Goal: Navigation & Orientation: Find specific page/section

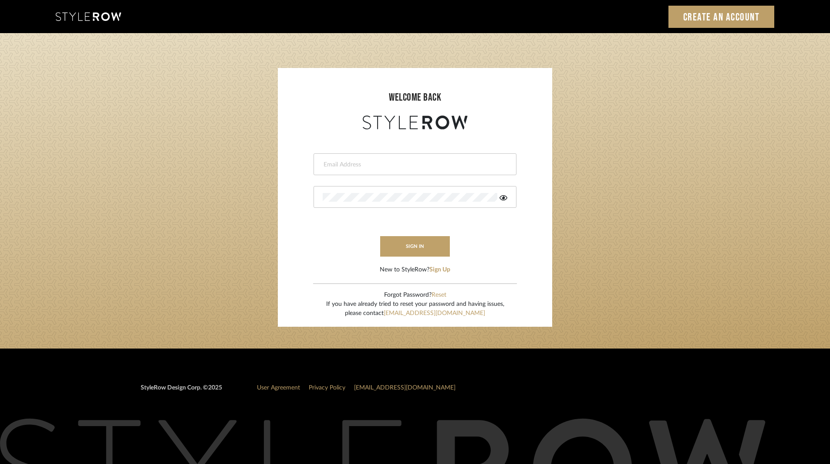
type input "ksears@morgantewilson.com"
click at [403, 257] on form "ksears@morgantewilson.com This field is required This field is required sign in…" at bounding box center [414, 202] width 257 height 143
click at [405, 247] on button "sign in" at bounding box center [415, 246] width 70 height 20
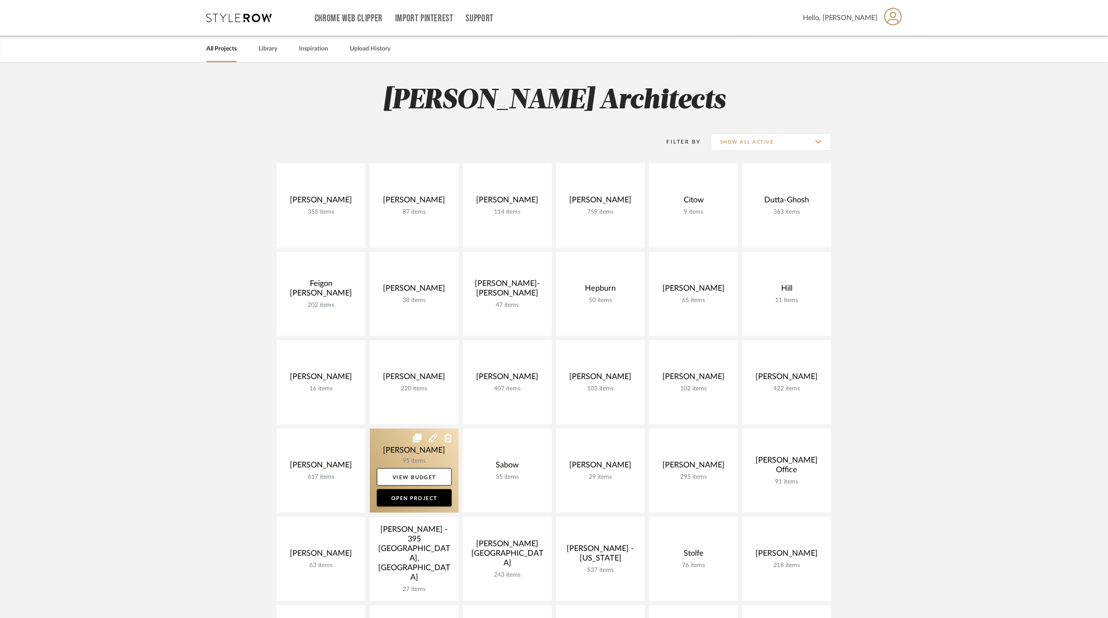
scroll to position [116, 0]
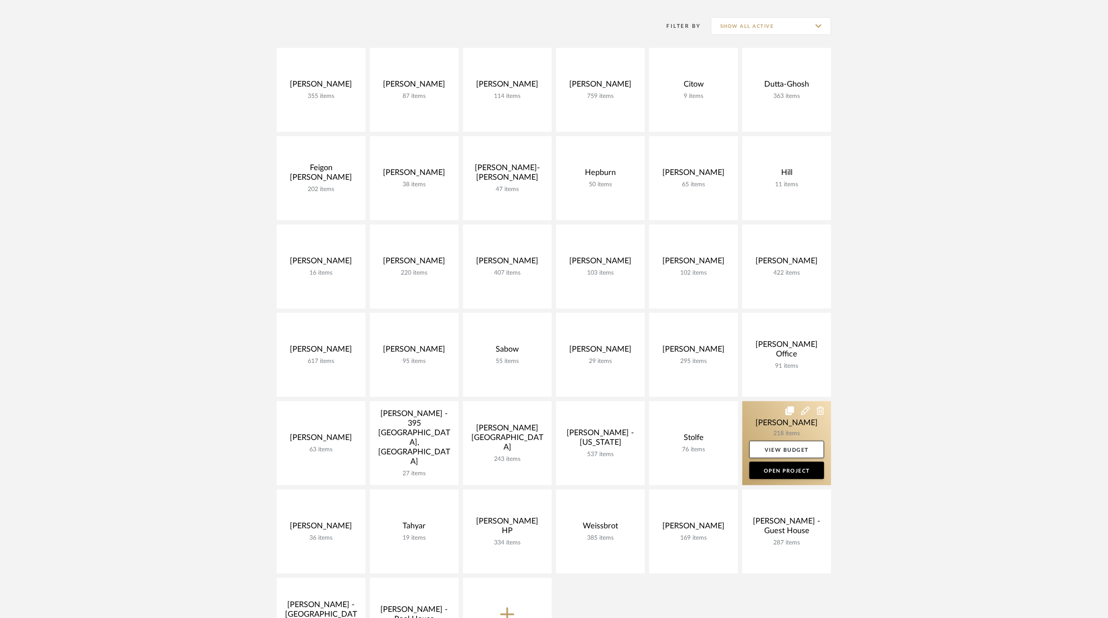
click at [756, 427] on link at bounding box center [787, 443] width 89 height 84
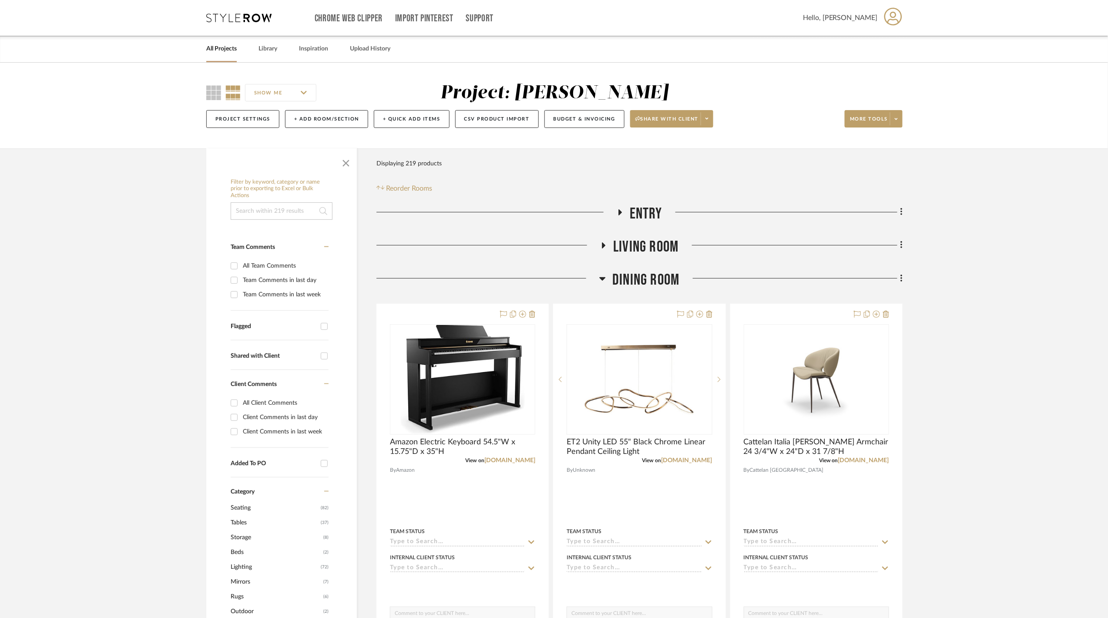
scroll to position [116, 0]
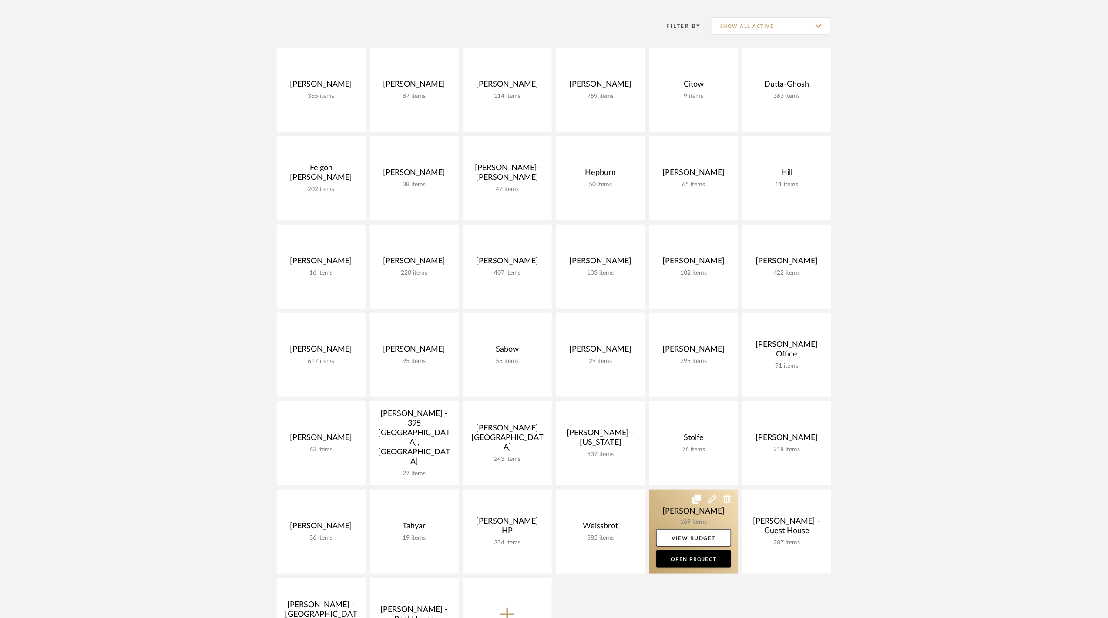
click at [685, 501] on link at bounding box center [693, 532] width 89 height 84
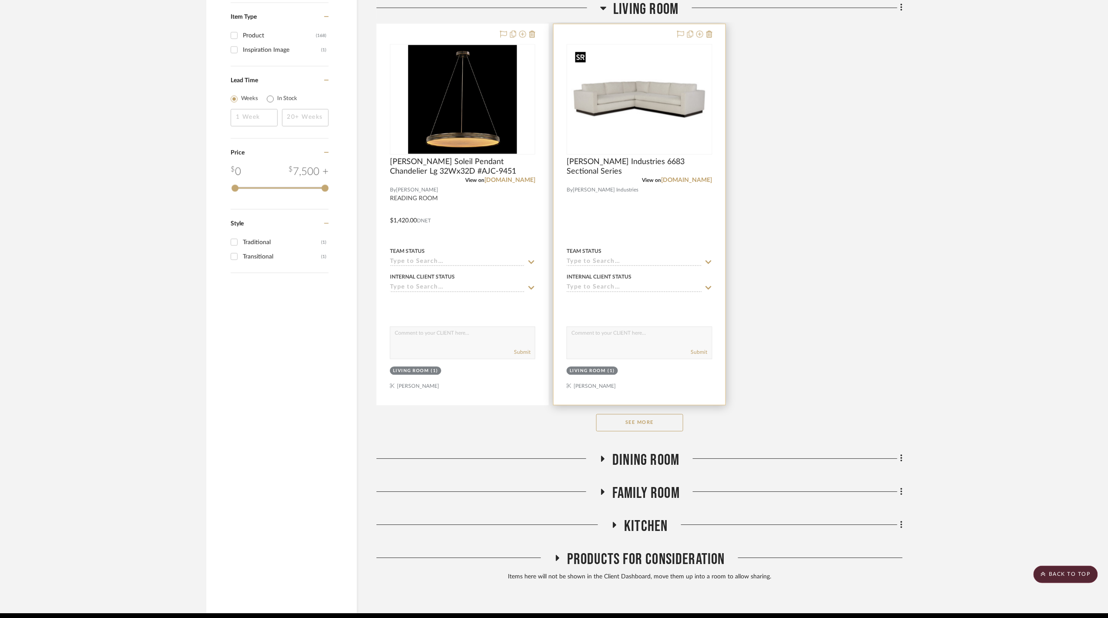
scroll to position [1025, 0]
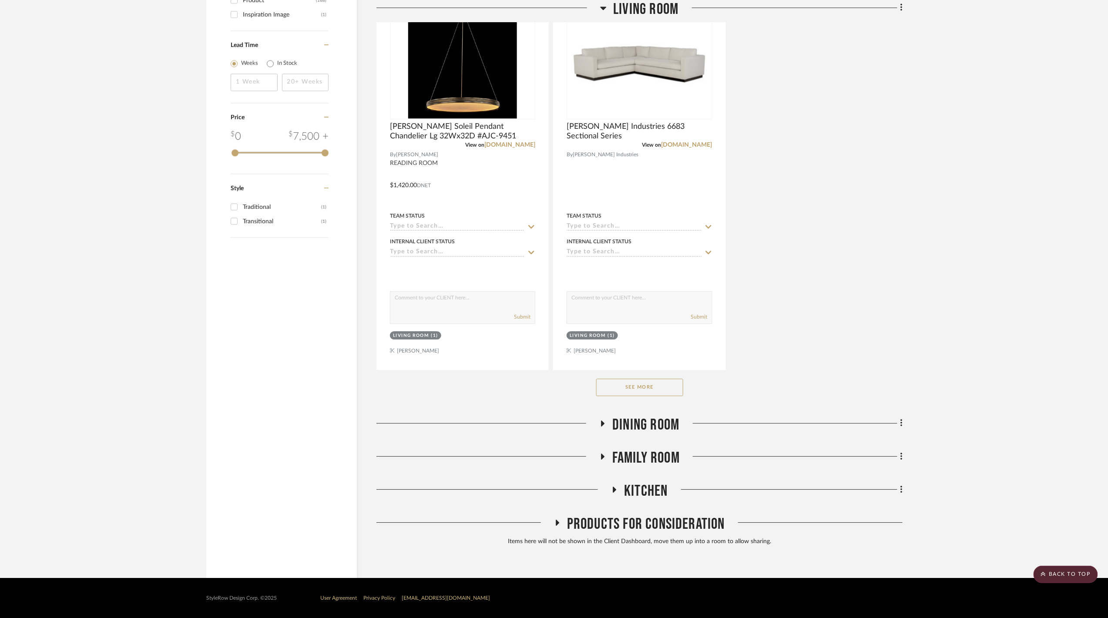
click at [660, 422] on span "Dining Room" at bounding box center [645, 425] width 67 height 19
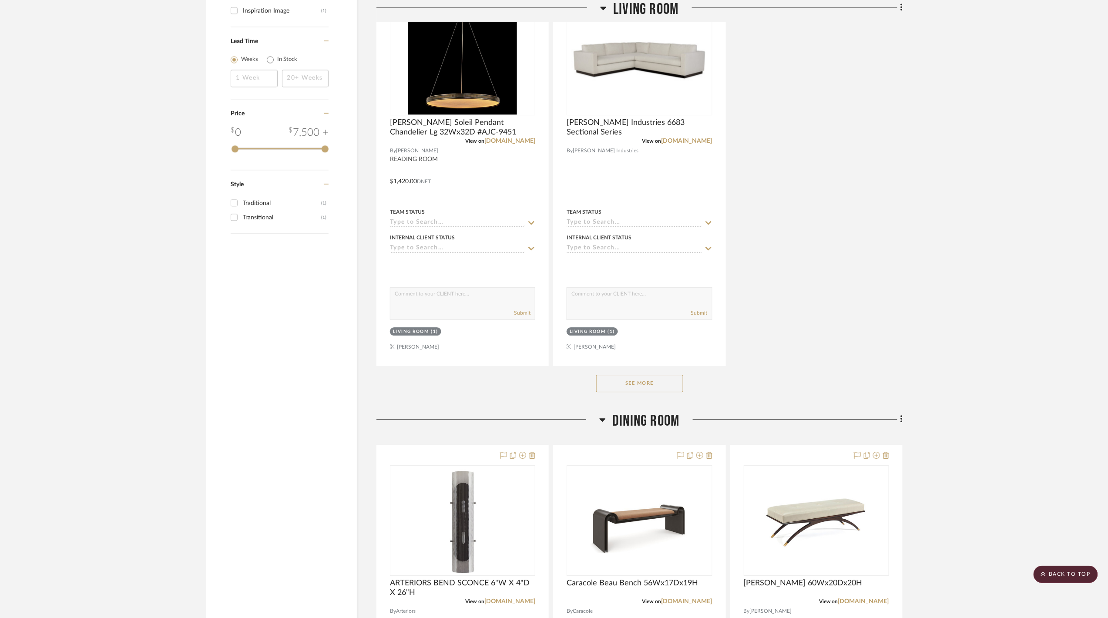
click at [660, 422] on span "Dining Room" at bounding box center [645, 421] width 67 height 19
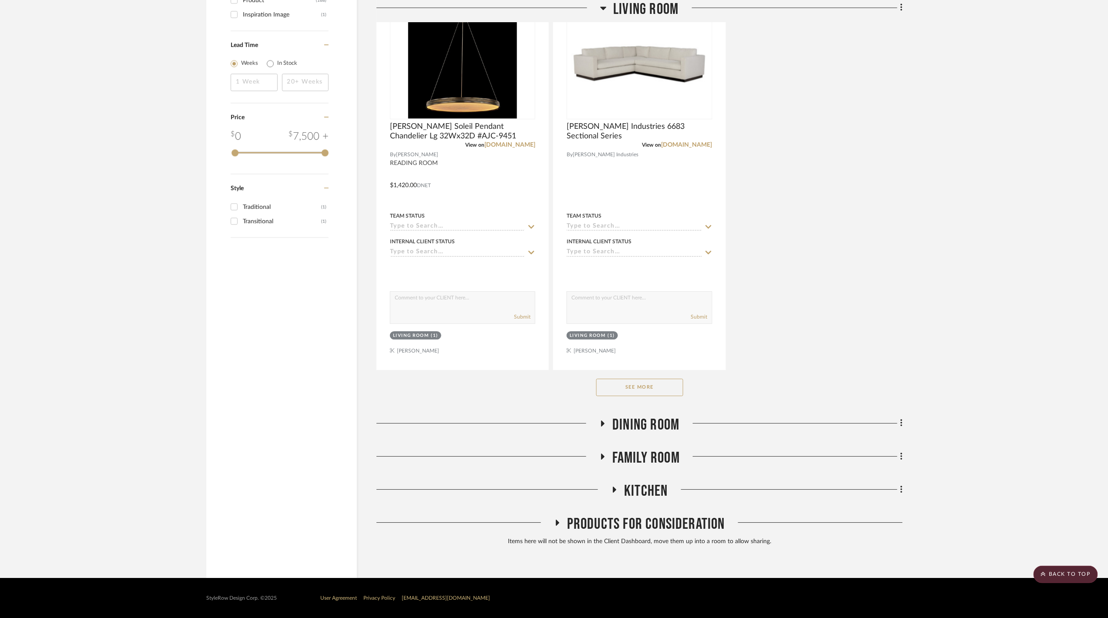
click at [647, 483] on span "Kitchen" at bounding box center [646, 491] width 44 height 19
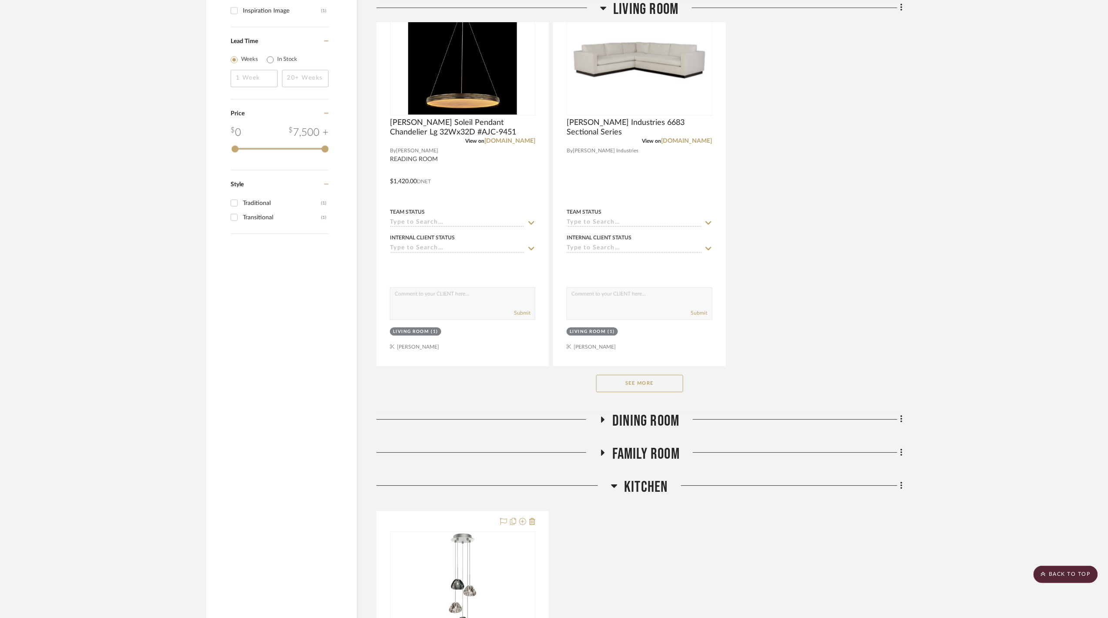
scroll to position [1200, 0]
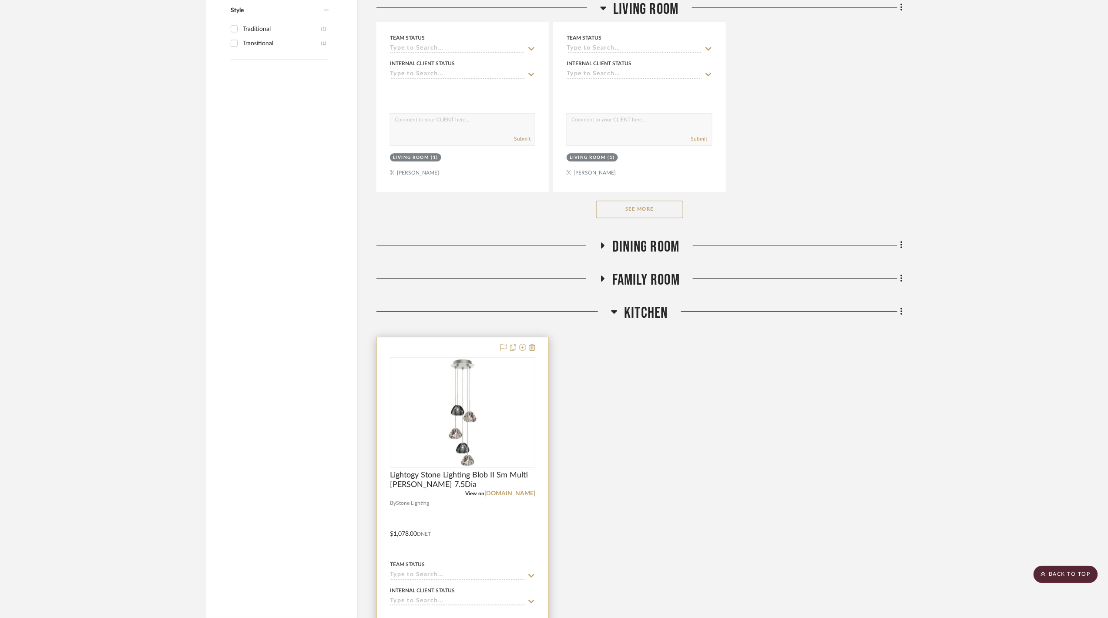
click at [516, 493] on div "View on lightology.com" at bounding box center [462, 494] width 145 height 8
click at [516, 494] on link "[DOMAIN_NAME]" at bounding box center [509, 494] width 51 height 6
click at [505, 494] on link "[DOMAIN_NAME]" at bounding box center [509, 494] width 51 height 6
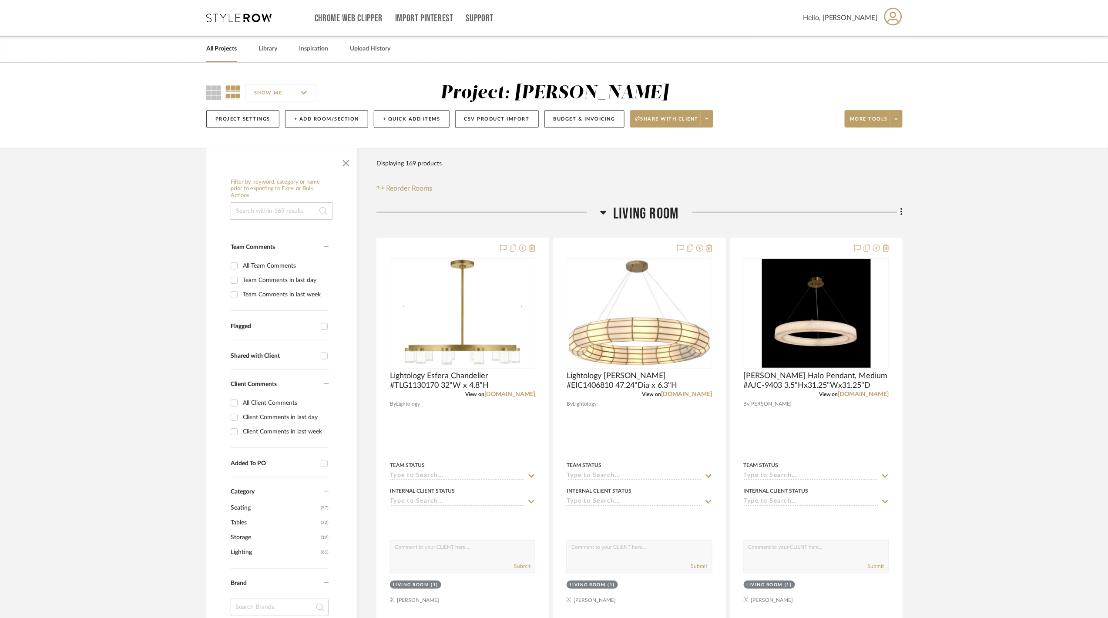
click at [229, 49] on link "All Projects" at bounding box center [221, 49] width 30 height 12
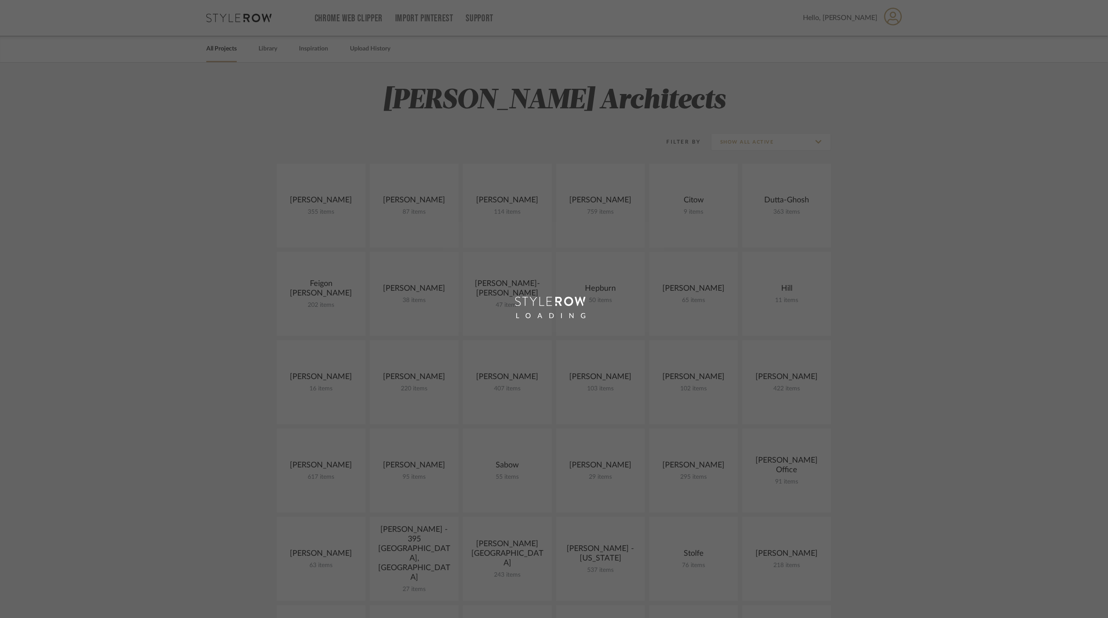
scroll to position [116, 0]
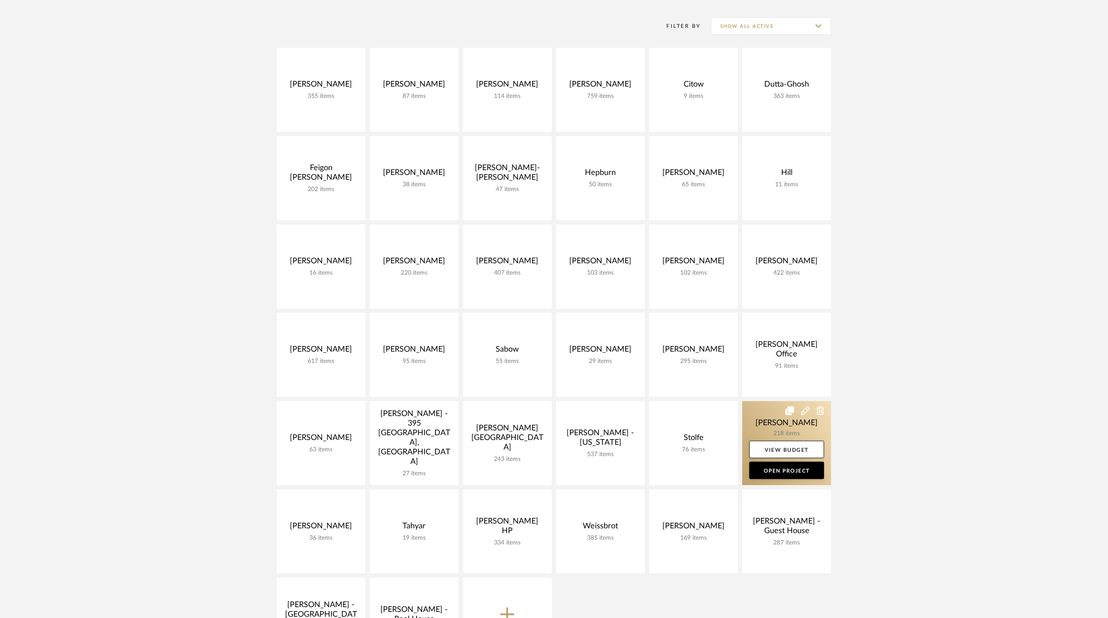
click at [778, 430] on link at bounding box center [787, 443] width 89 height 84
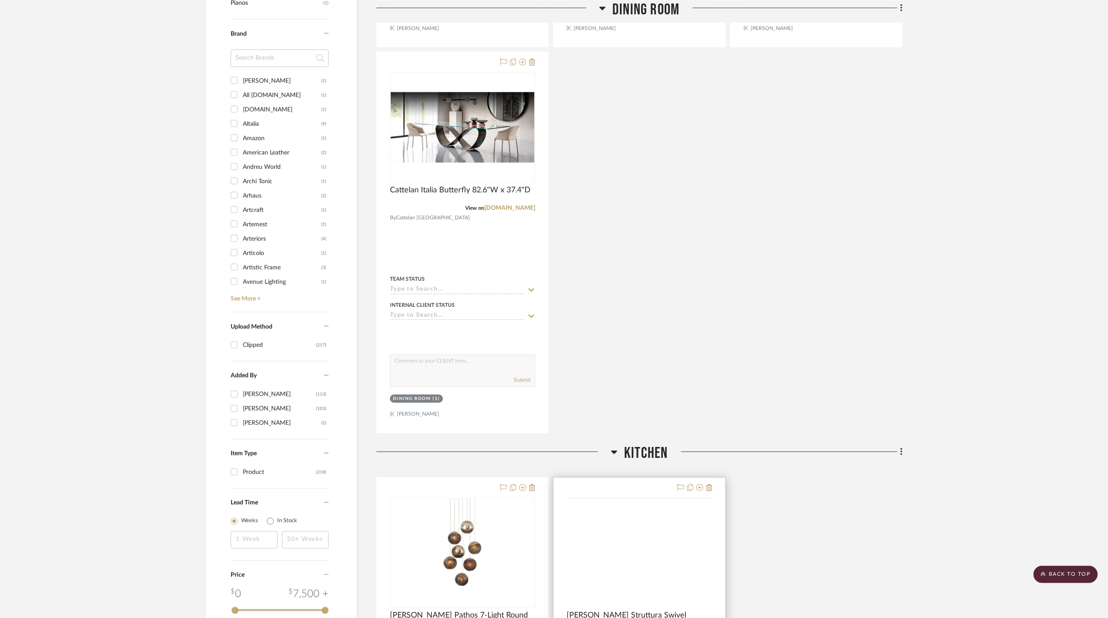
scroll to position [986, 0]
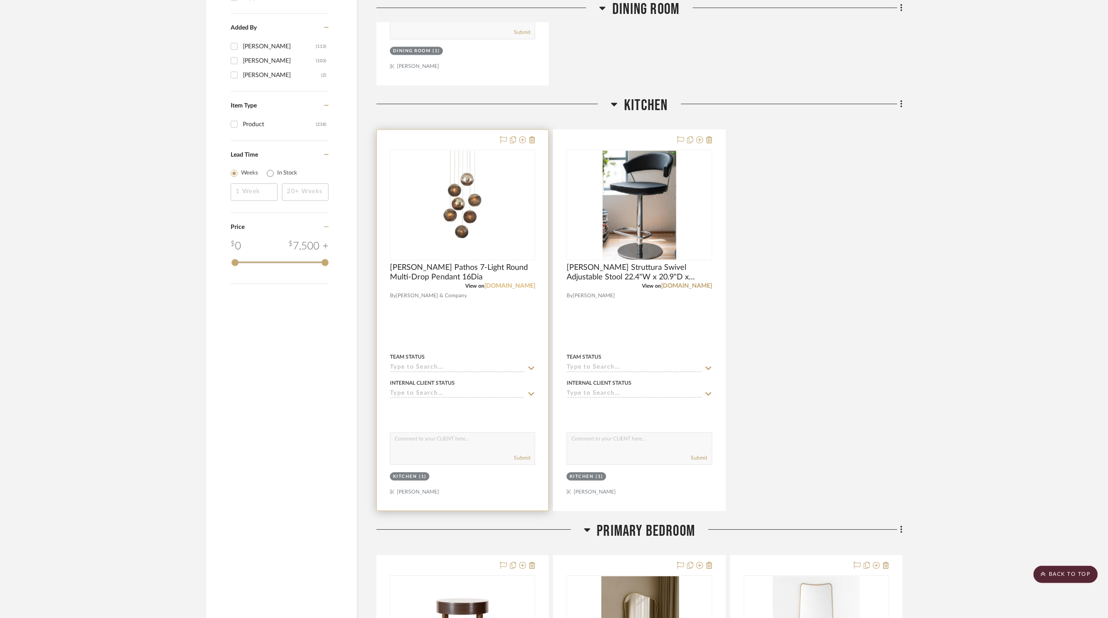
click at [512, 289] on link "[DOMAIN_NAME]" at bounding box center [509, 286] width 51 height 6
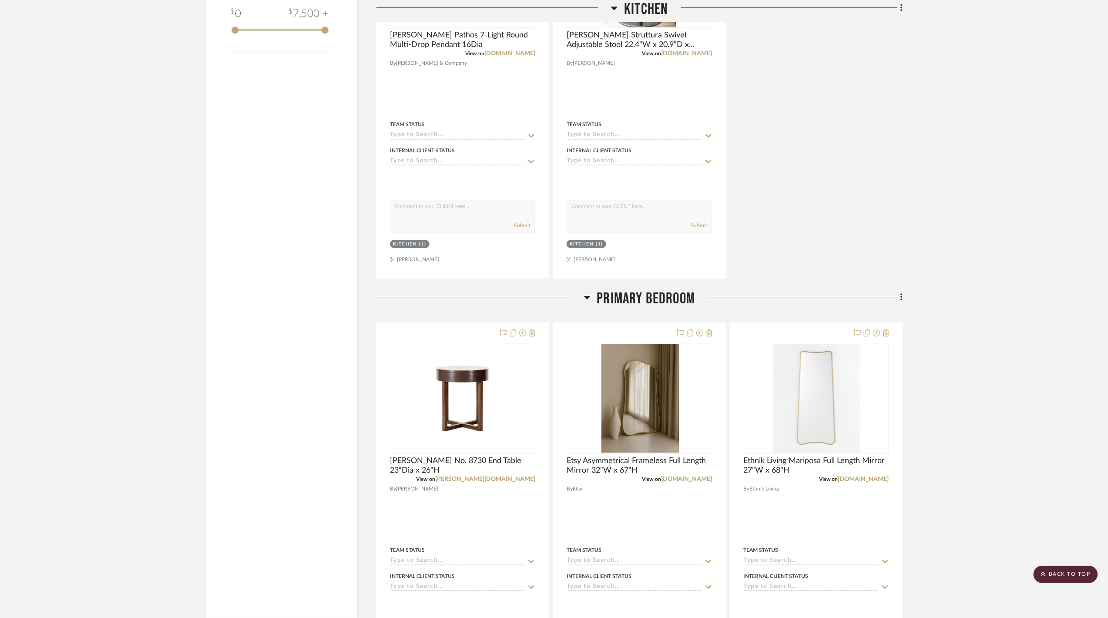
scroll to position [1277, 0]
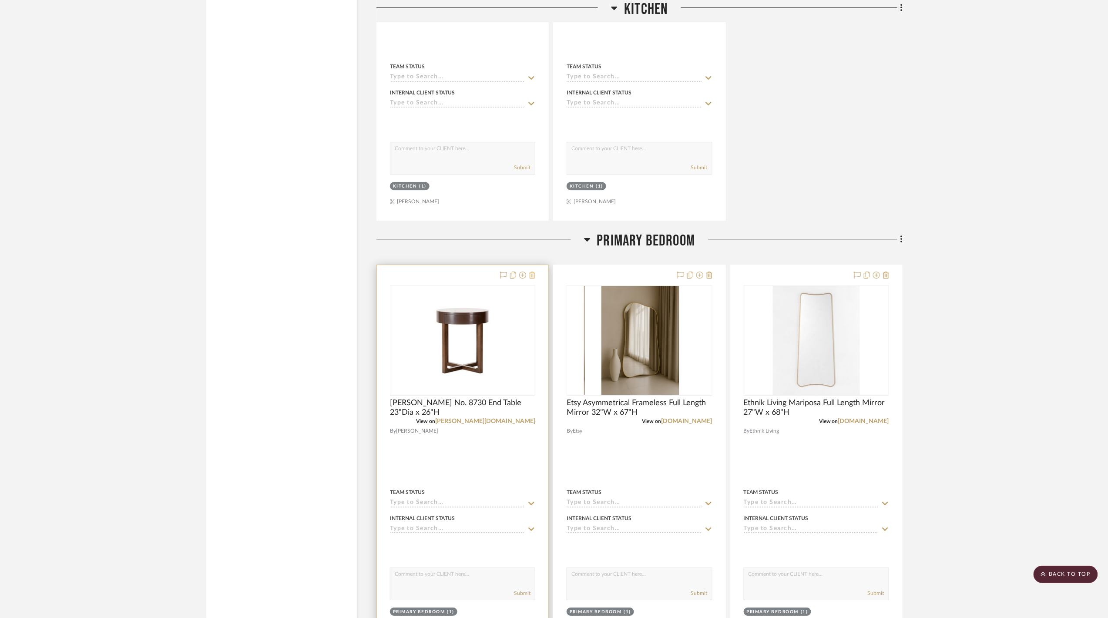
click at [534, 279] on icon at bounding box center [532, 275] width 6 height 7
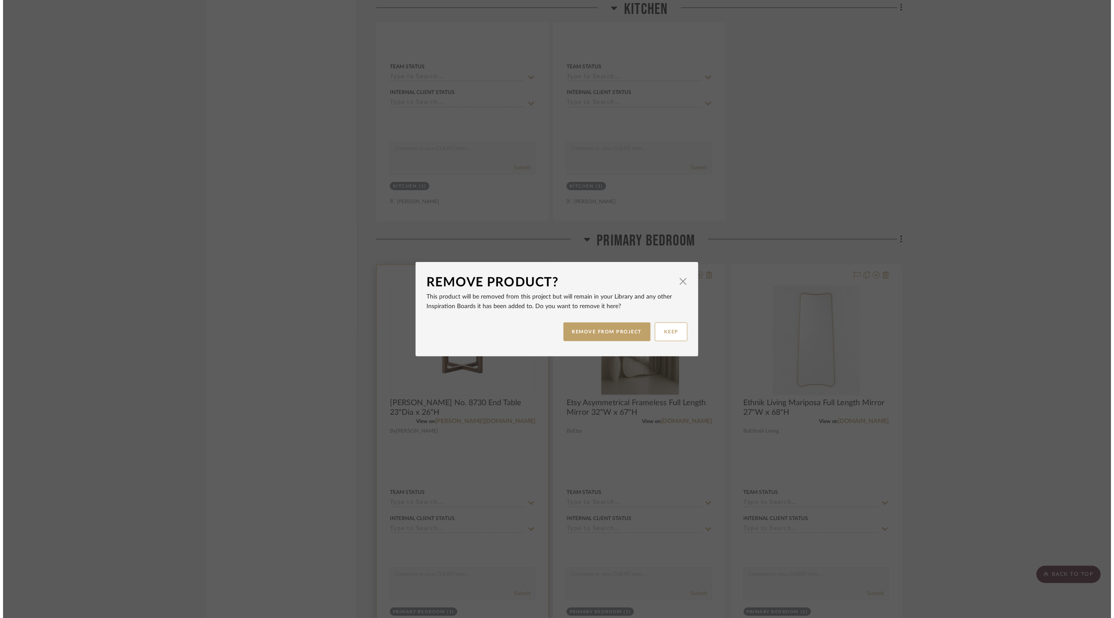
scroll to position [0, 0]
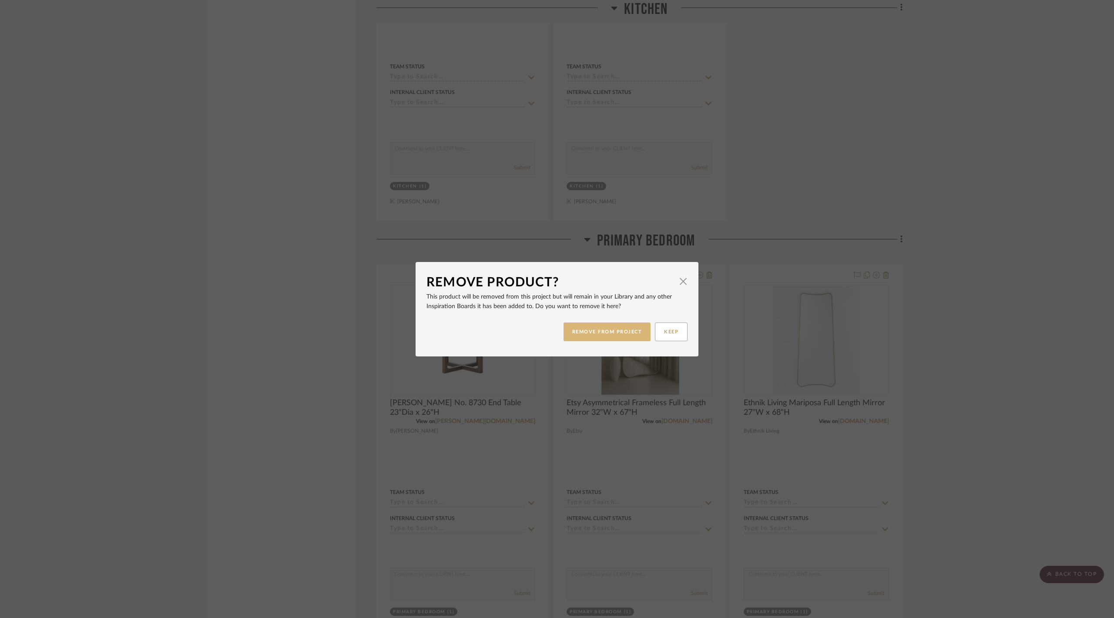
click at [596, 335] on button "REMOVE FROM PROJECT" at bounding box center [607, 332] width 87 height 19
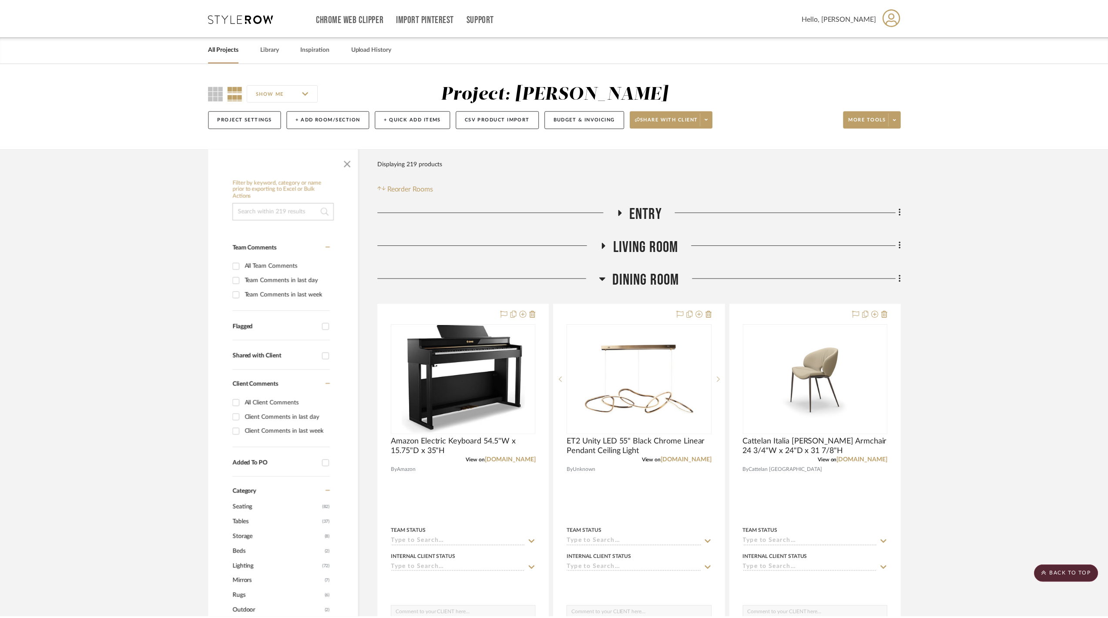
scroll to position [1277, 0]
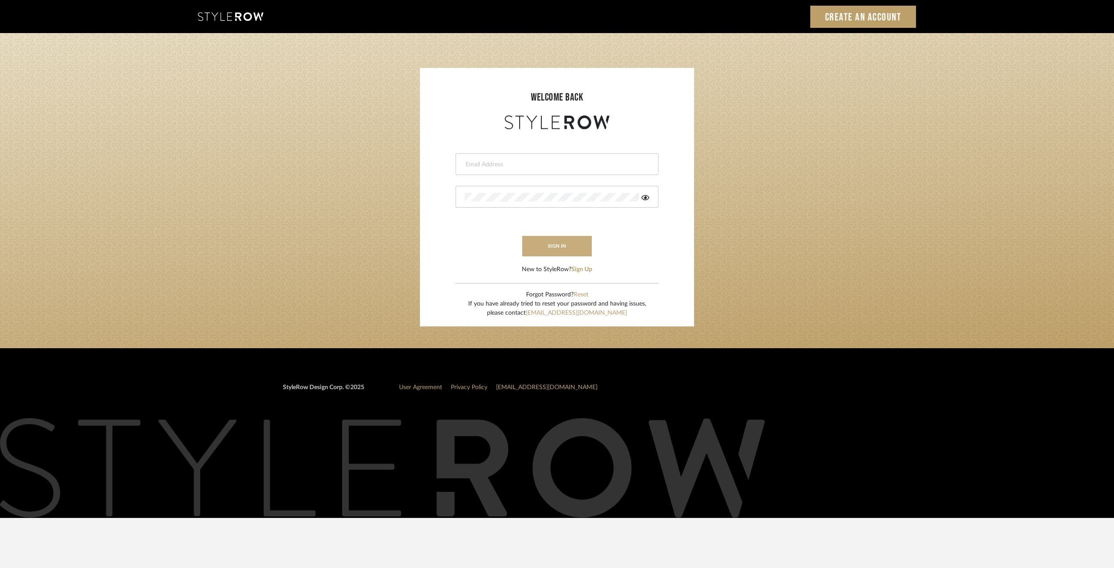
type input "[EMAIL_ADDRESS][DOMAIN_NAME]"
click at [573, 246] on button "sign in" at bounding box center [557, 246] width 70 height 20
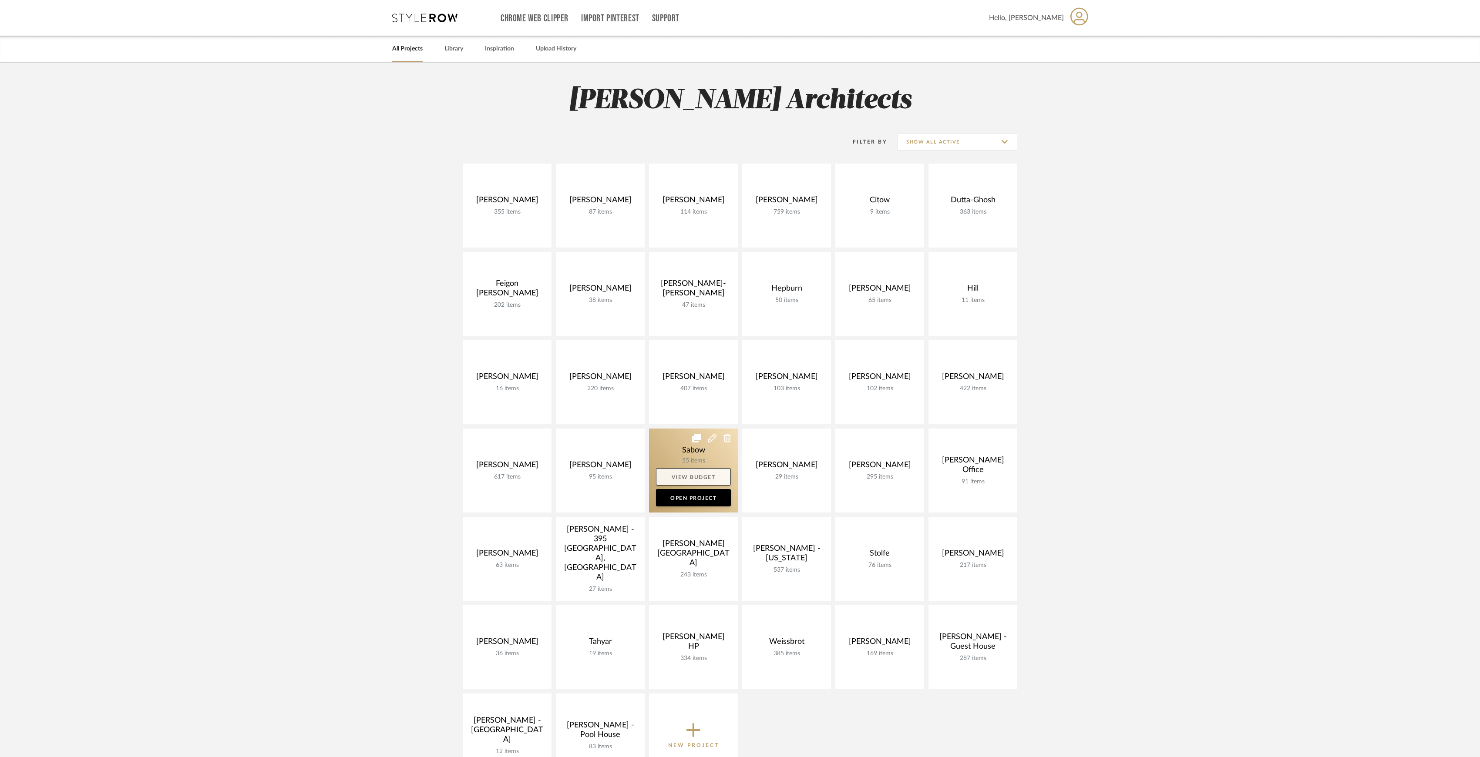
scroll to position [58, 0]
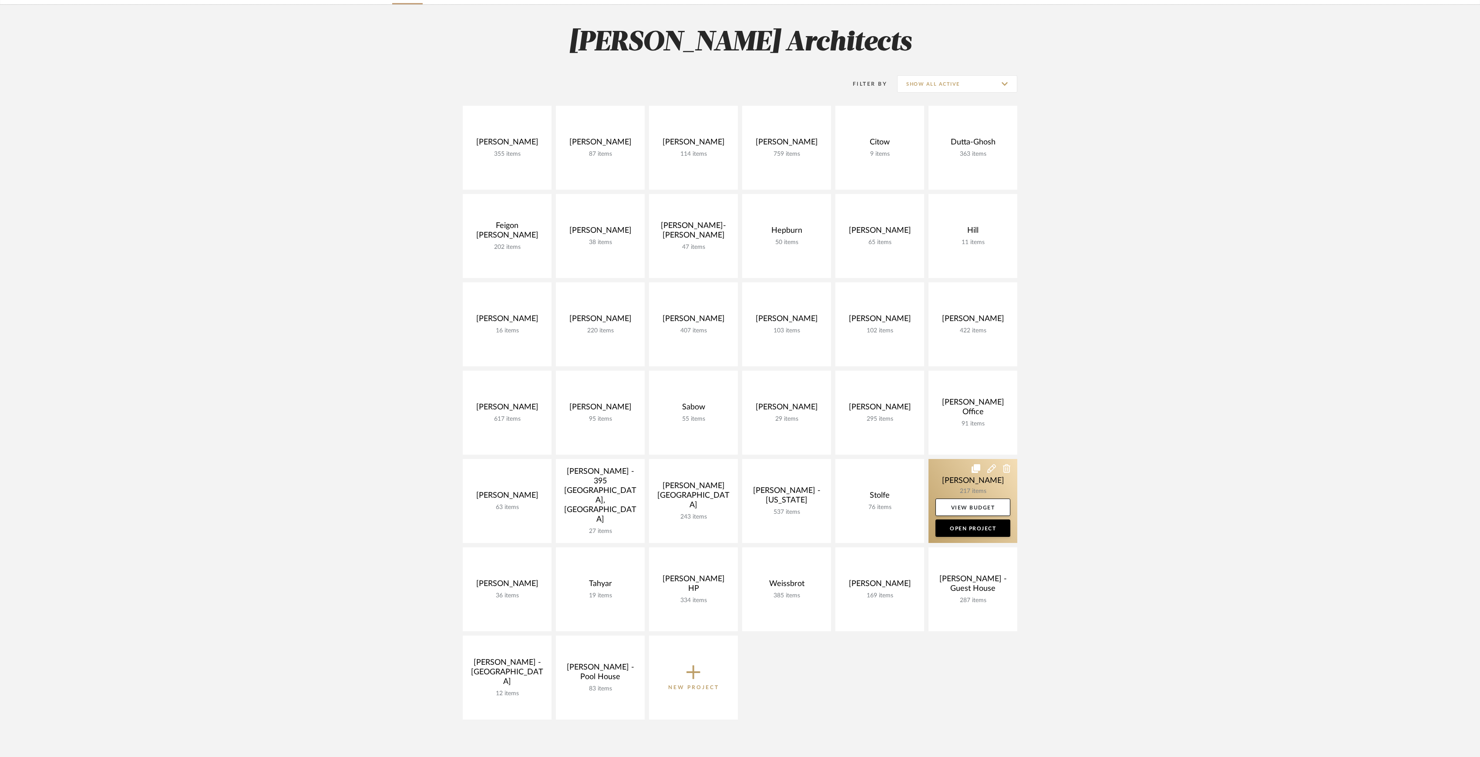
click at [947, 474] on link at bounding box center [972, 501] width 89 height 84
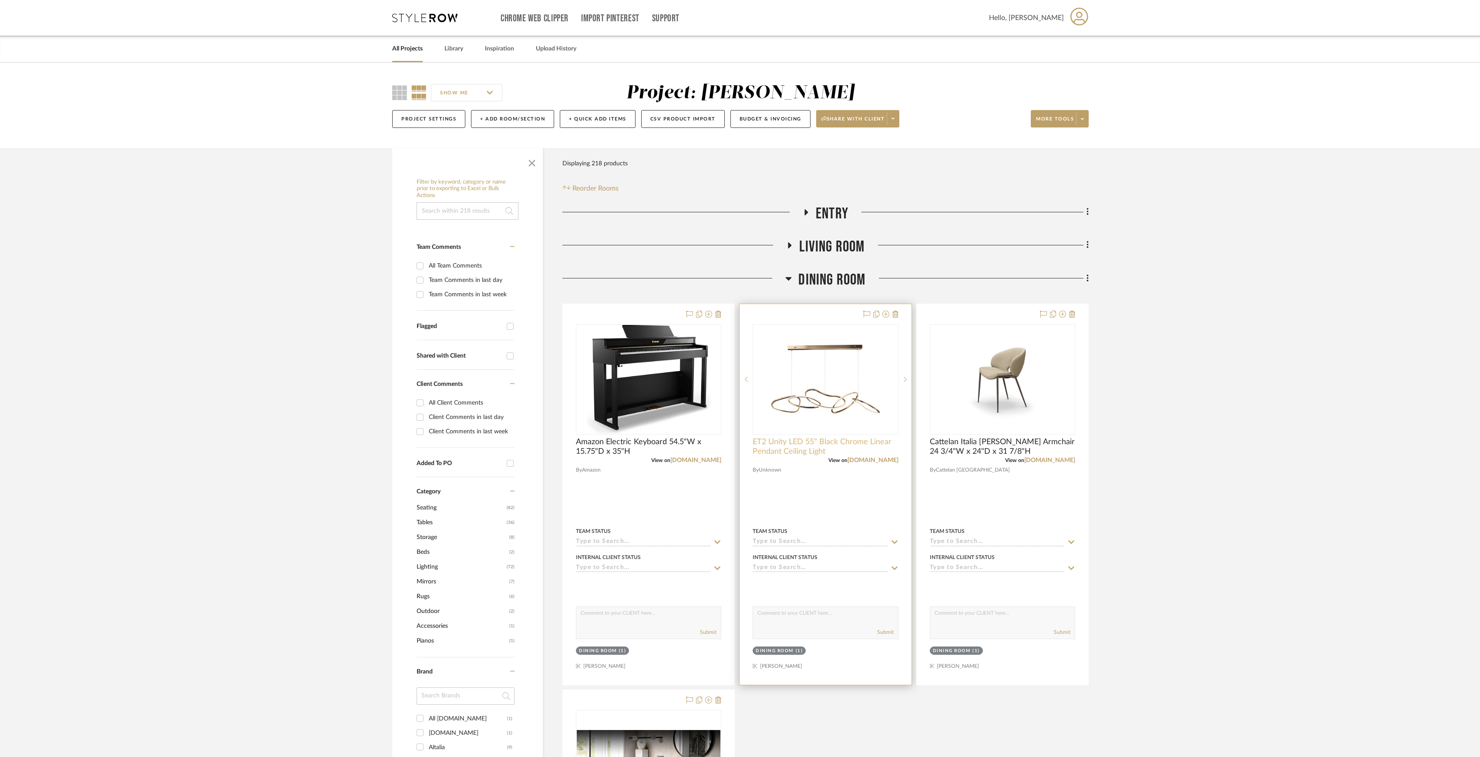
click at [862, 457] on span "ET2 Unity LED 55" Black Chrome Linear Pendant Ceiling Light" at bounding box center [825, 446] width 145 height 19
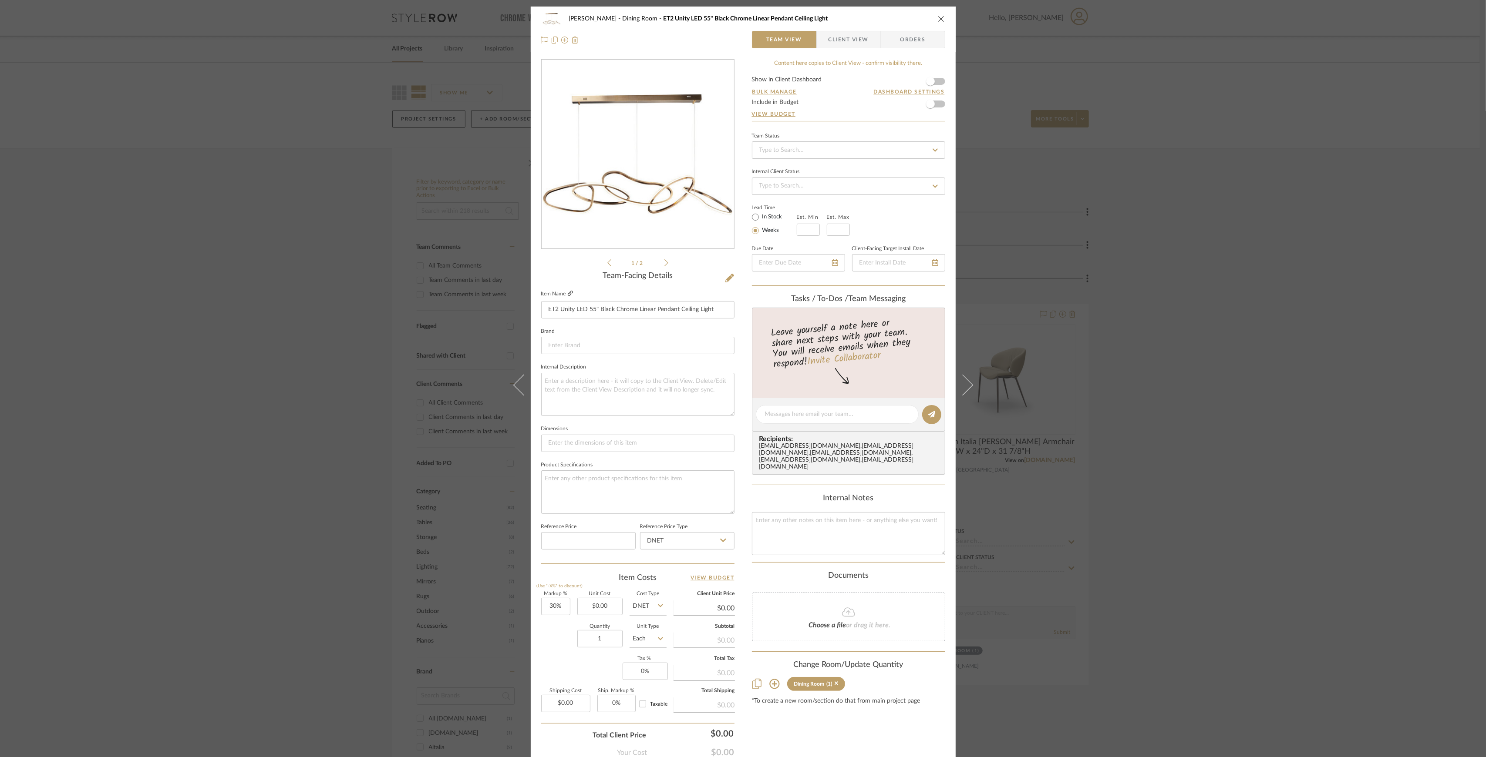
click at [568, 295] on icon at bounding box center [570, 293] width 5 height 5
click at [293, 121] on div "[PERSON_NAME] Dining Room ET2 Unity LED 55" Black Chrome Linear Pendant Ceiling…" at bounding box center [743, 378] width 1486 height 757
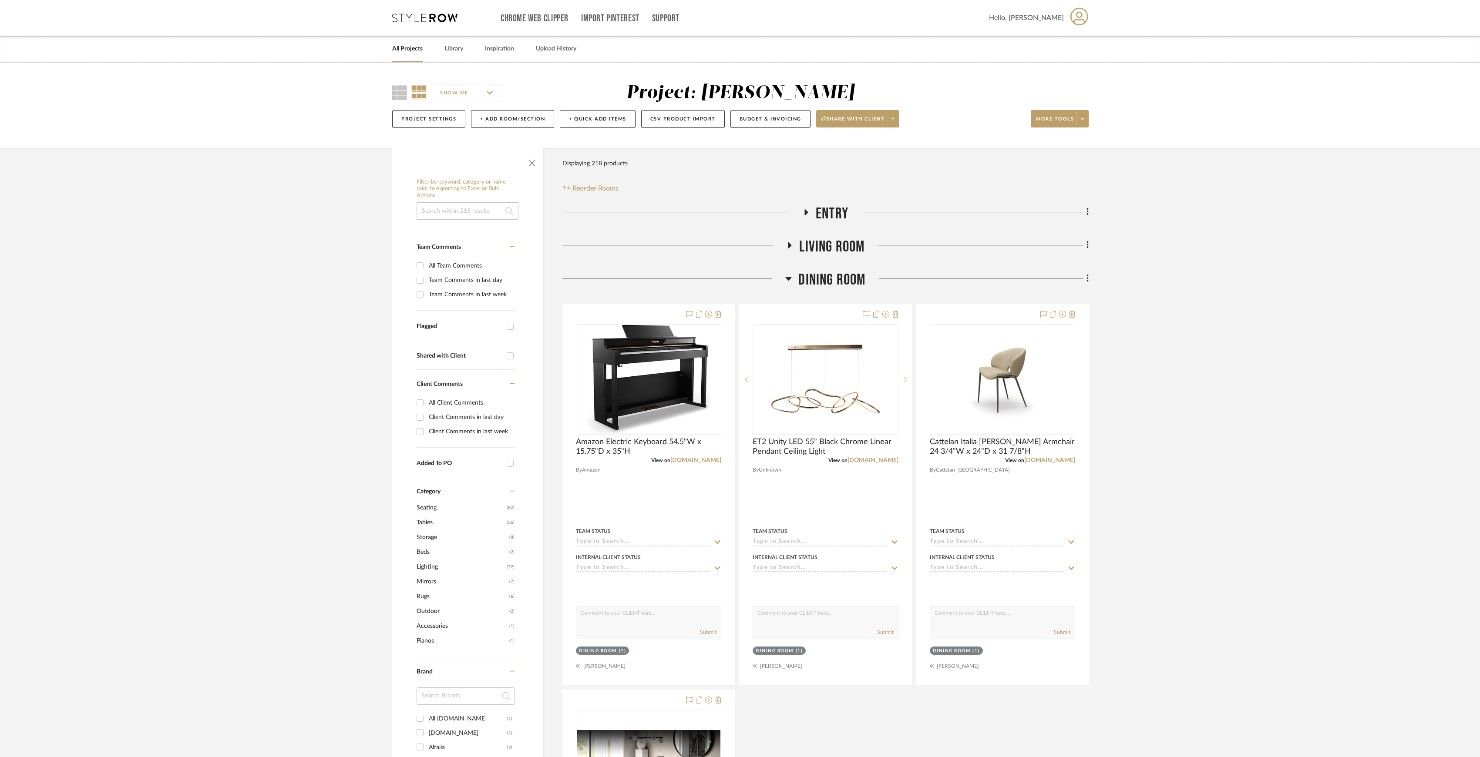
click at [420, 54] on link "All Projects" at bounding box center [407, 49] width 30 height 12
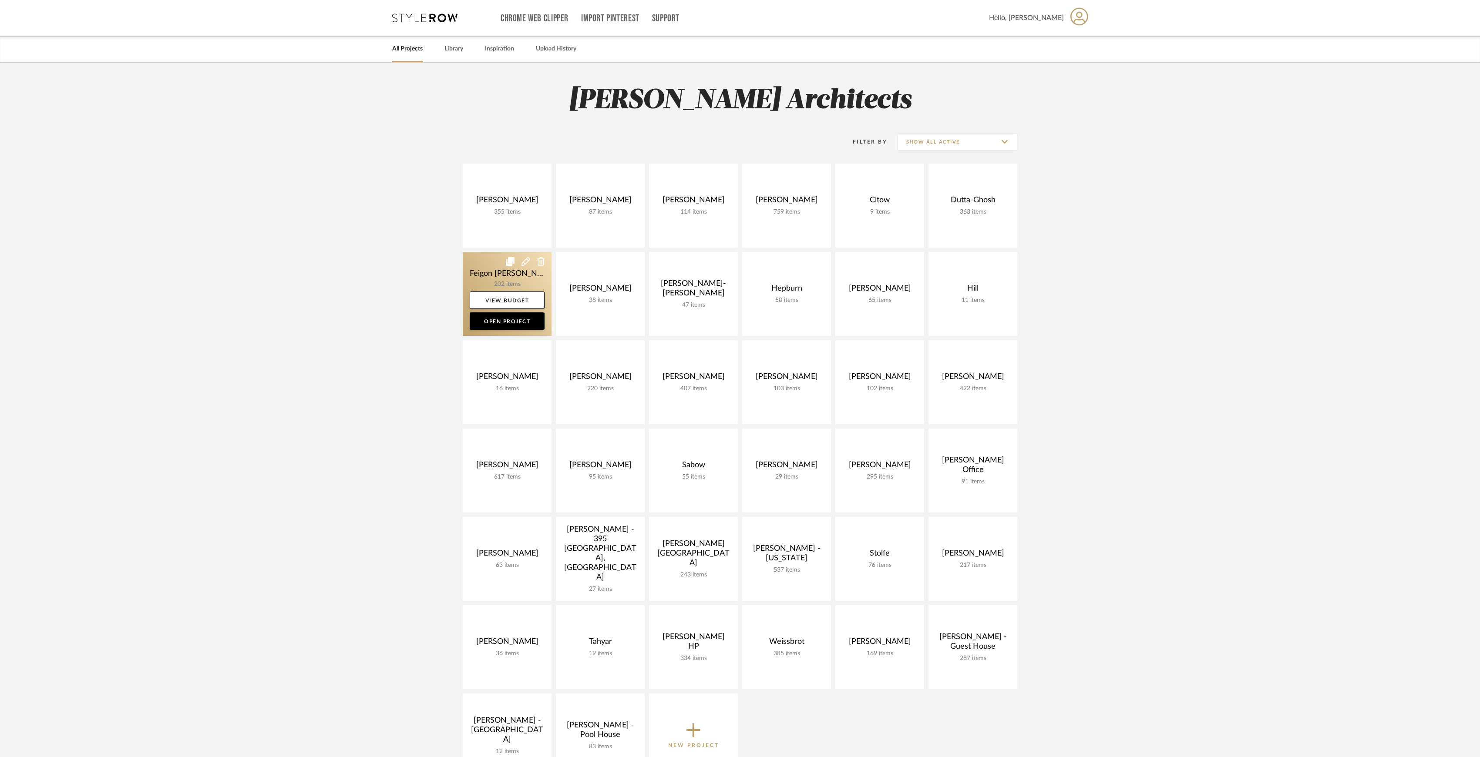
click at [495, 268] on link at bounding box center [507, 294] width 89 height 84
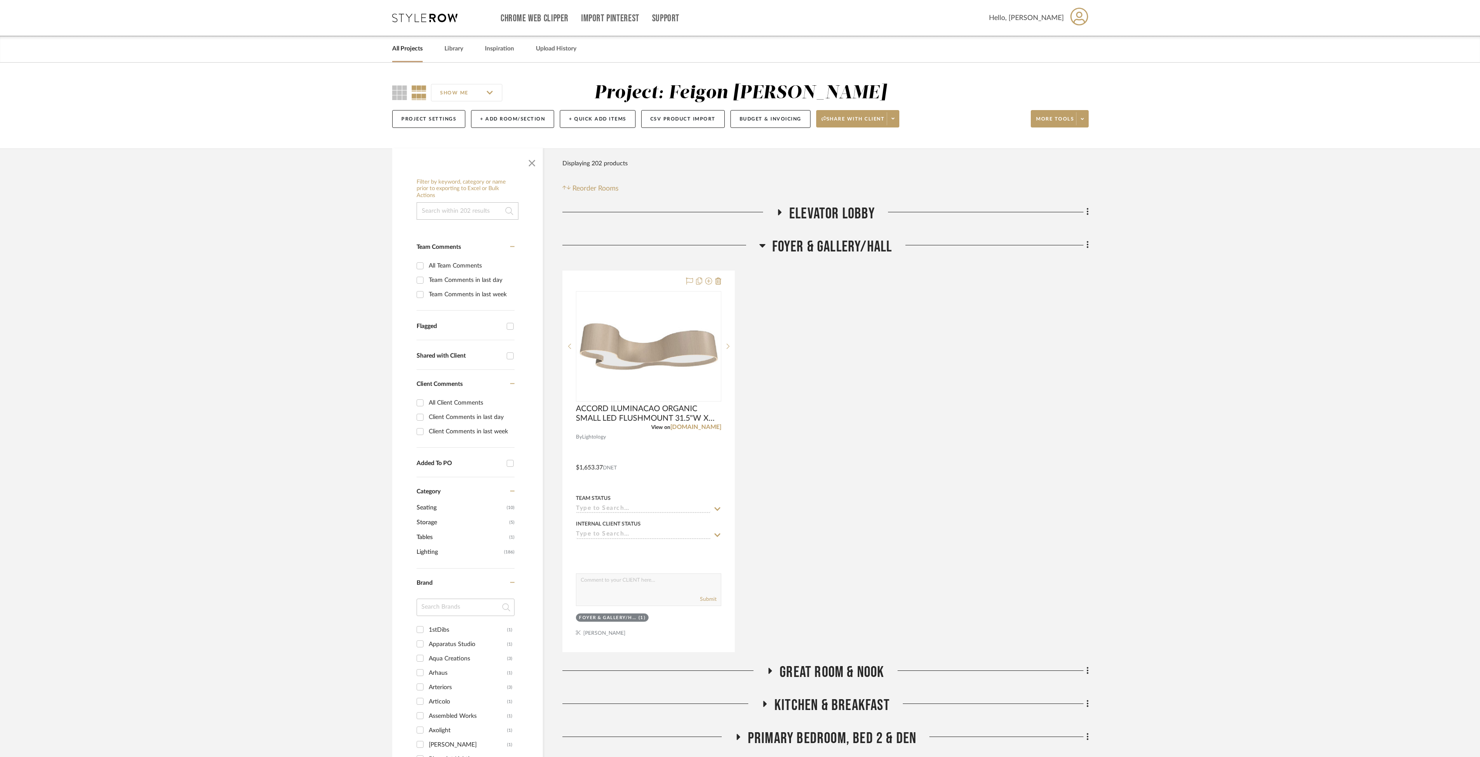
click at [798, 214] on span "ELEVATOR LOBBY" at bounding box center [832, 214] width 86 height 19
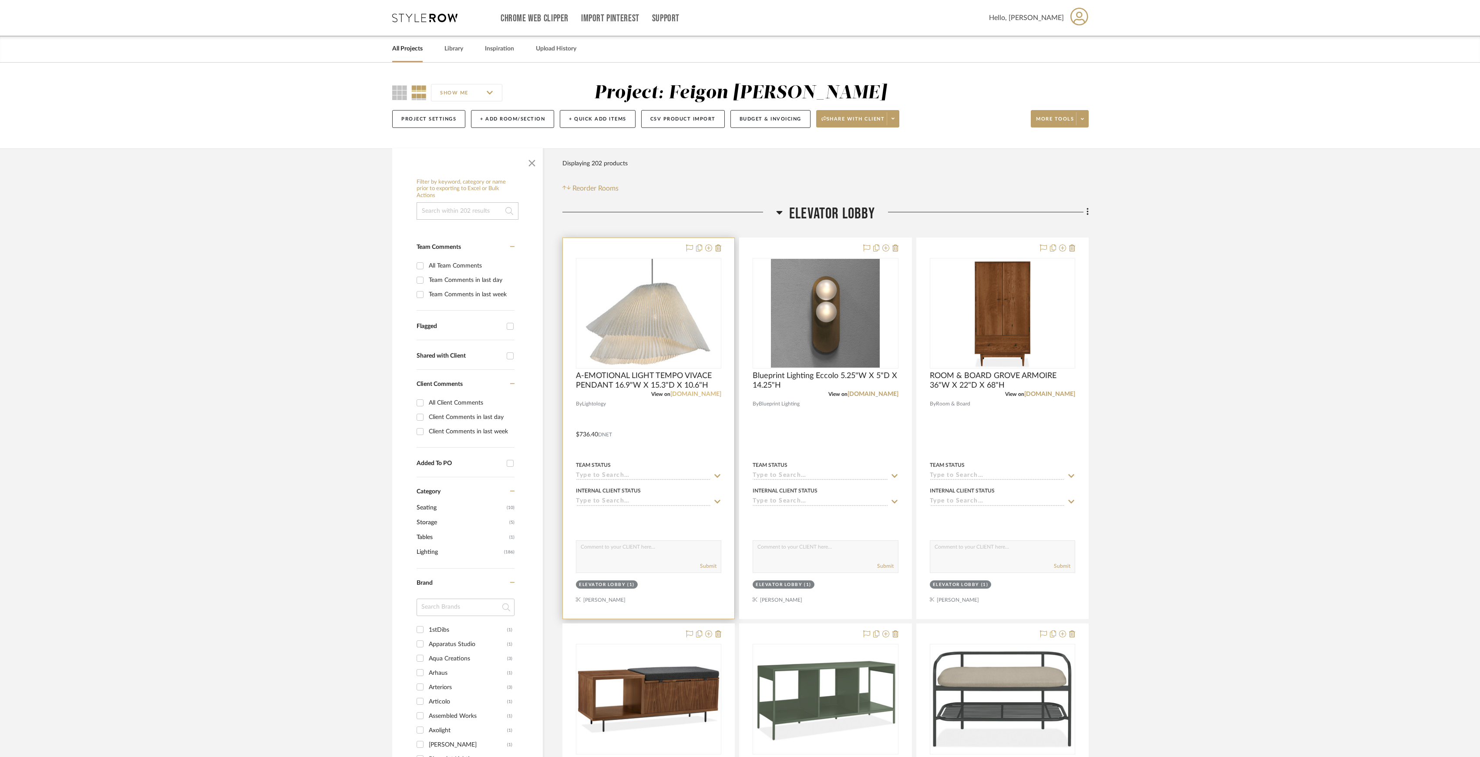
click at [710, 392] on link "[DOMAIN_NAME]" at bounding box center [695, 394] width 51 height 6
click at [869, 394] on link "blueprintlighting.com" at bounding box center [872, 394] width 51 height 6
click at [841, 220] on span "ELEVATOR LOBBY" at bounding box center [832, 214] width 86 height 19
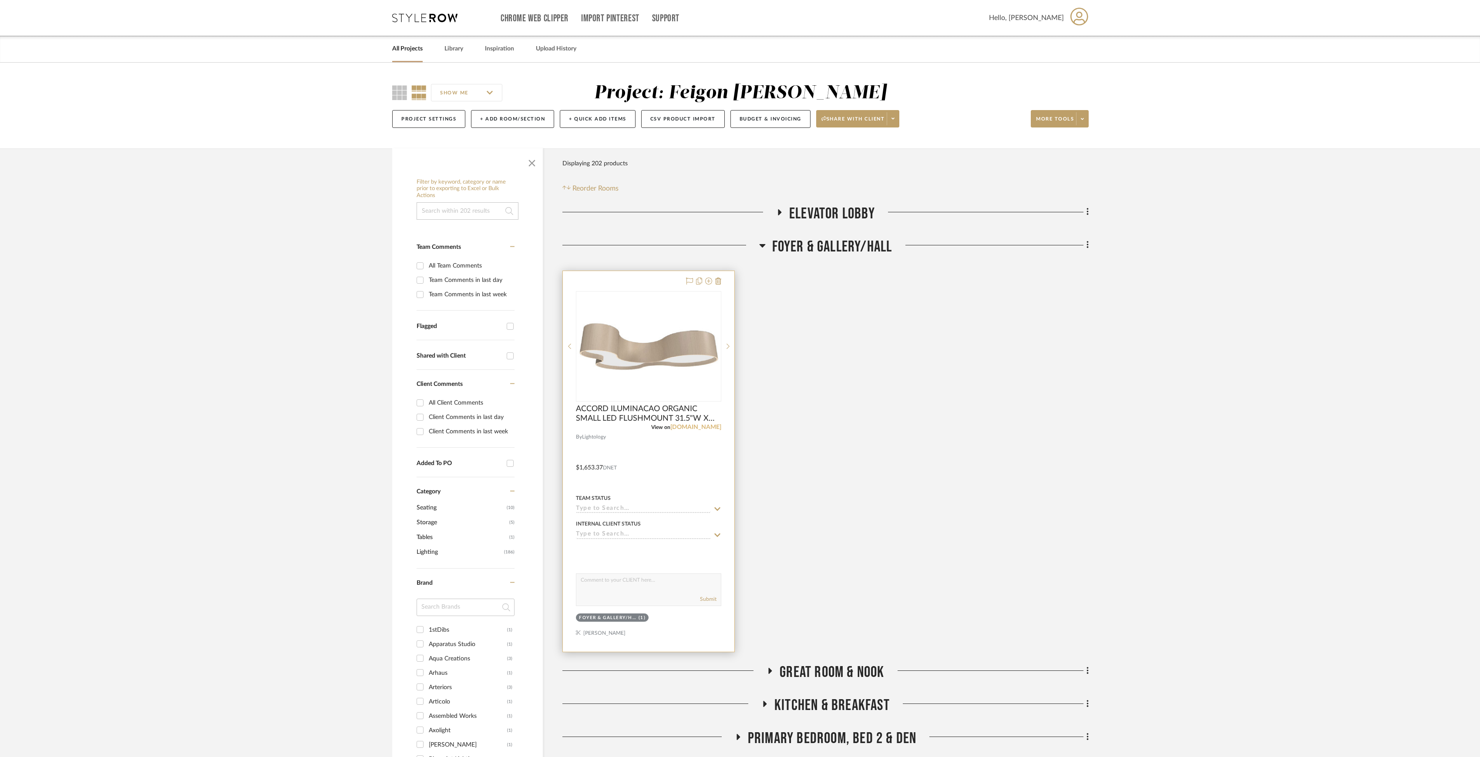
click at [704, 427] on link "[DOMAIN_NAME]" at bounding box center [695, 427] width 51 height 6
click at [784, 250] on span "FOYER & GALLERY/HALL" at bounding box center [832, 247] width 120 height 19
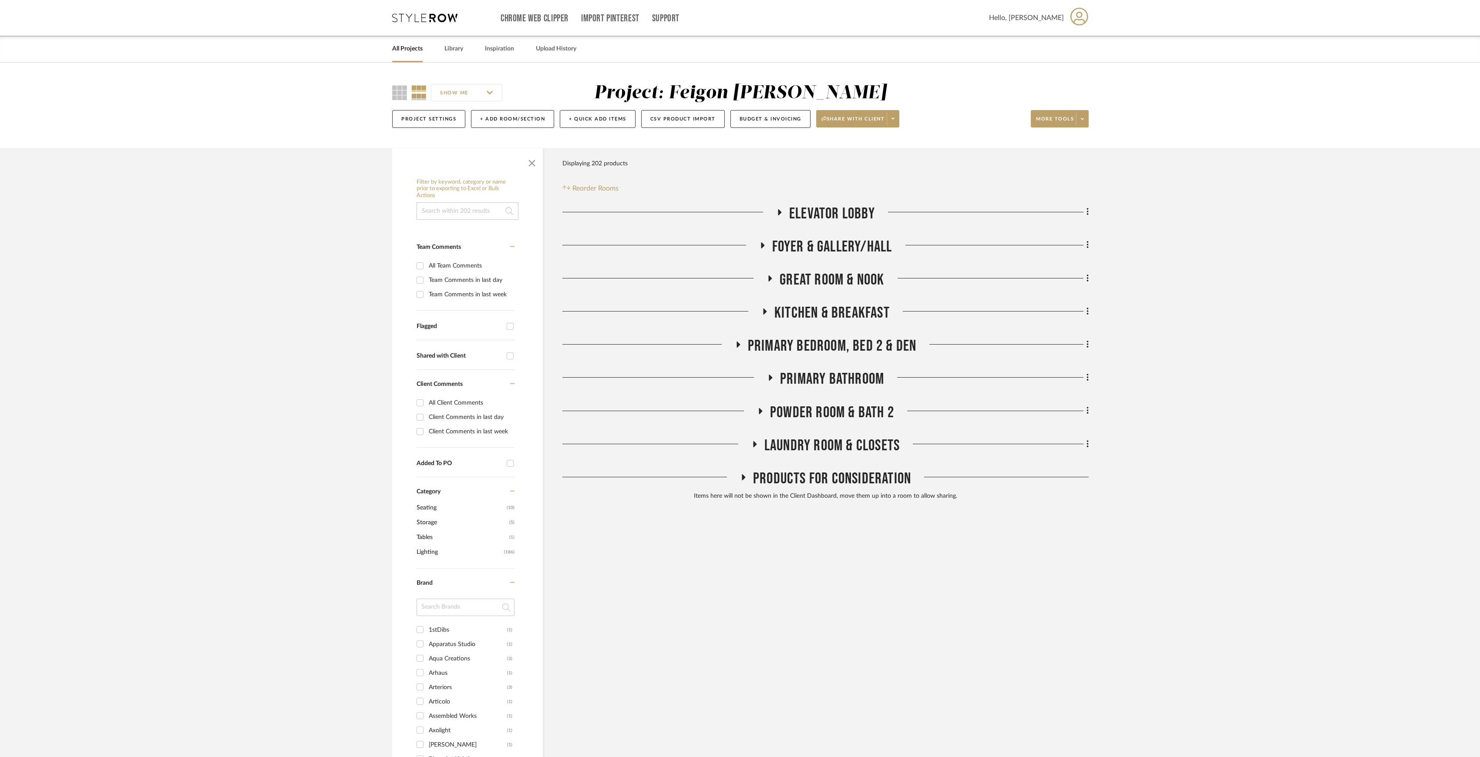
click at [785, 282] on span "GREAT ROOM & NOOK" at bounding box center [832, 280] width 104 height 19
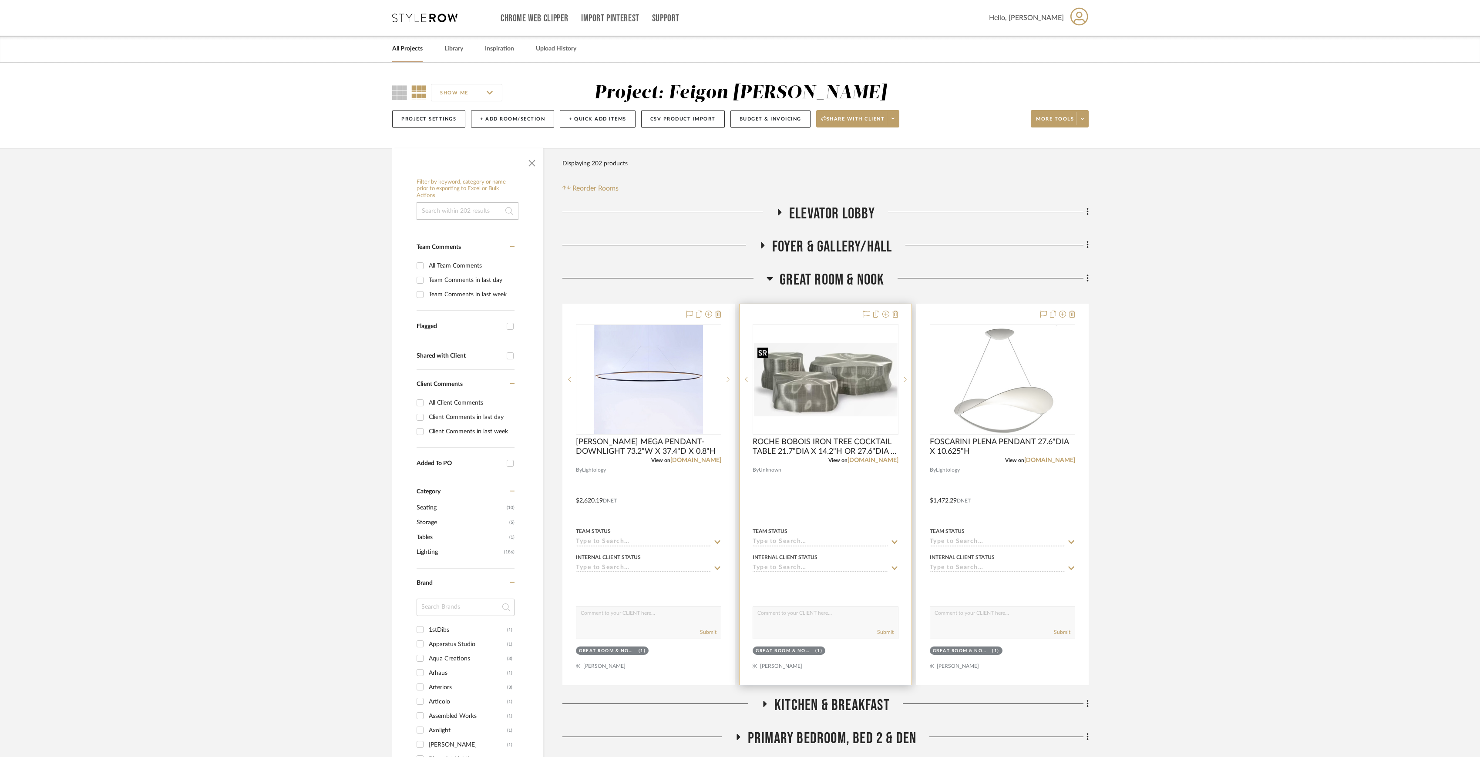
scroll to position [58, 0]
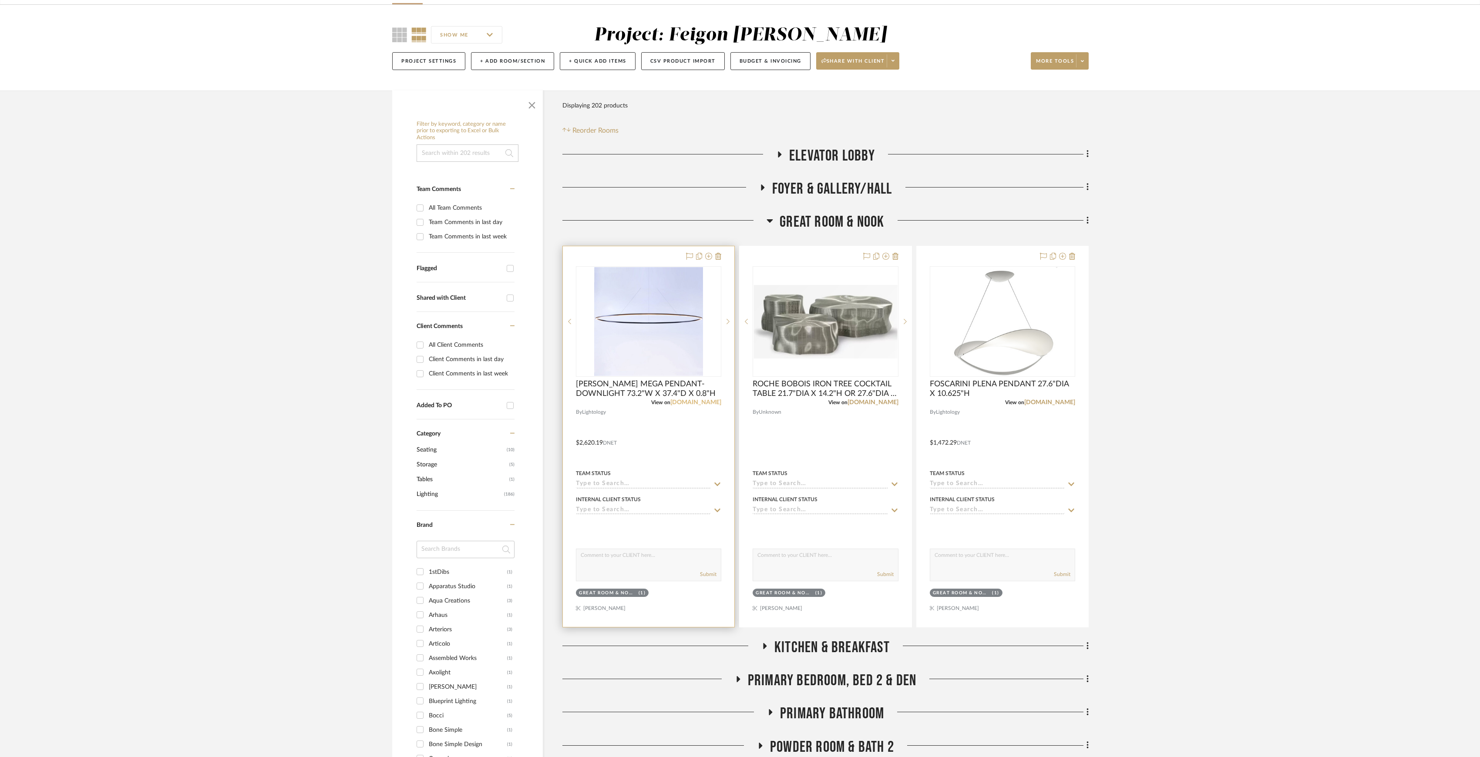
click at [702, 403] on link "[DOMAIN_NAME]" at bounding box center [695, 403] width 51 height 6
click at [1054, 403] on link "[DOMAIN_NAME]" at bounding box center [1049, 403] width 51 height 6
click at [853, 225] on span "GREAT ROOM & NOOK" at bounding box center [832, 222] width 104 height 19
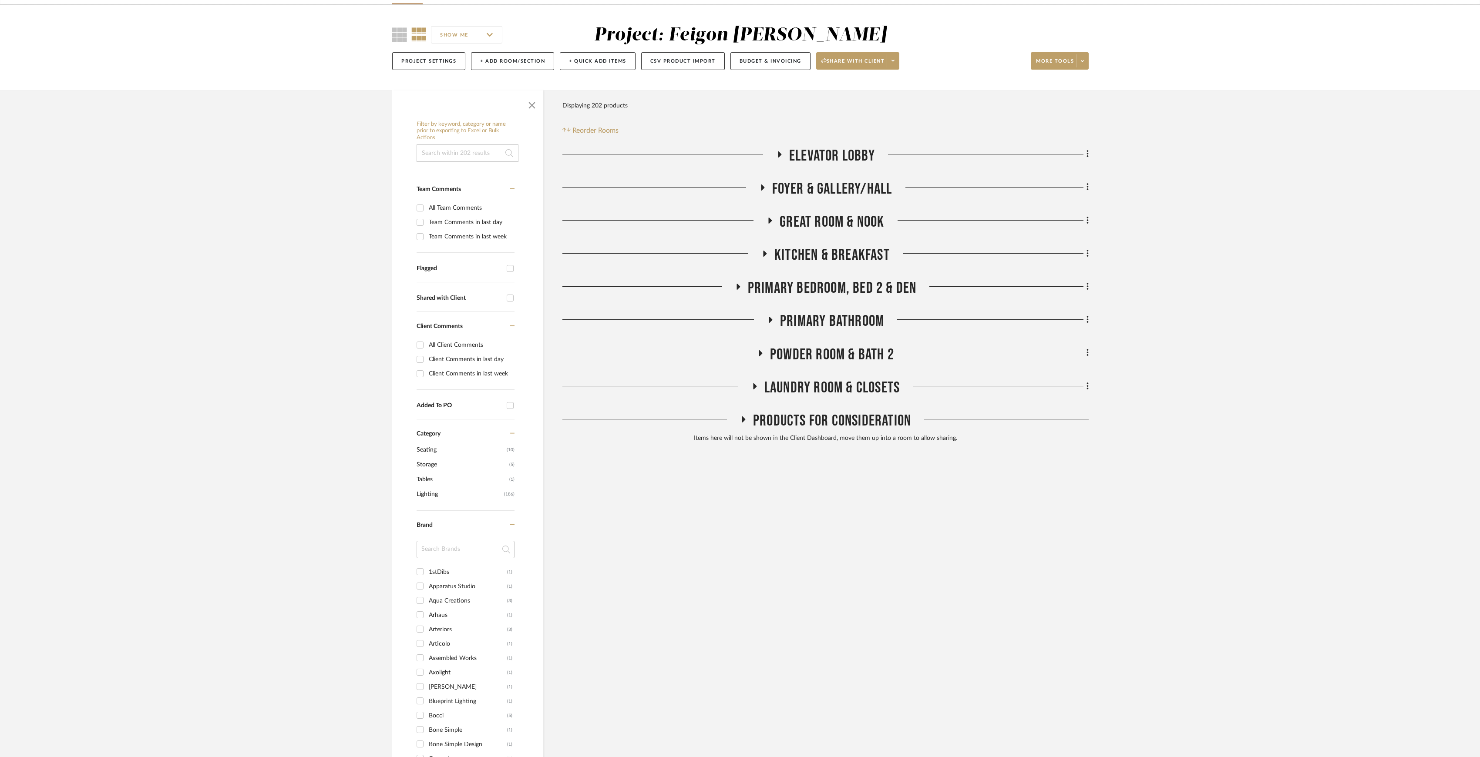
click at [836, 254] on span "KITCHEN & BREAKFAST" at bounding box center [831, 255] width 115 height 19
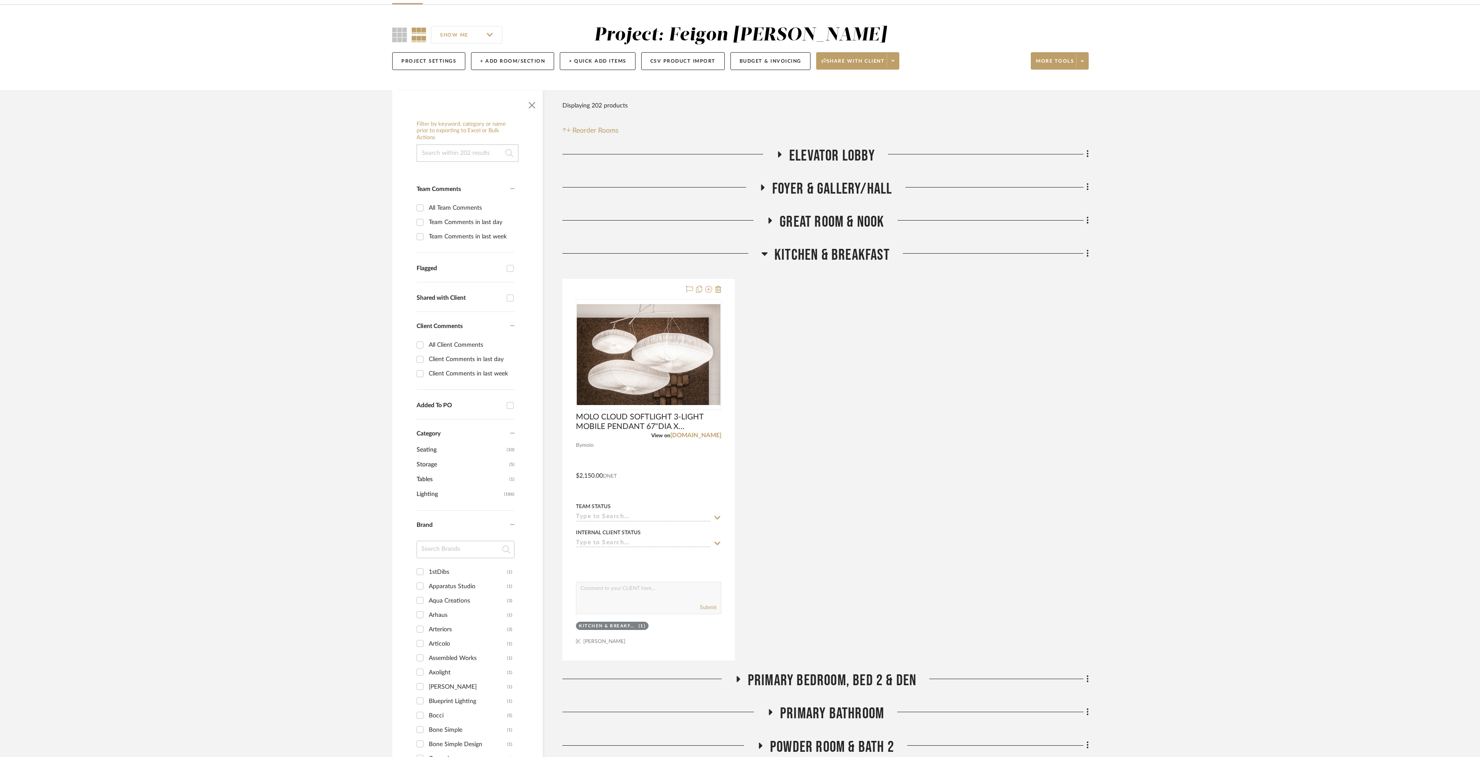
scroll to position [116, 0]
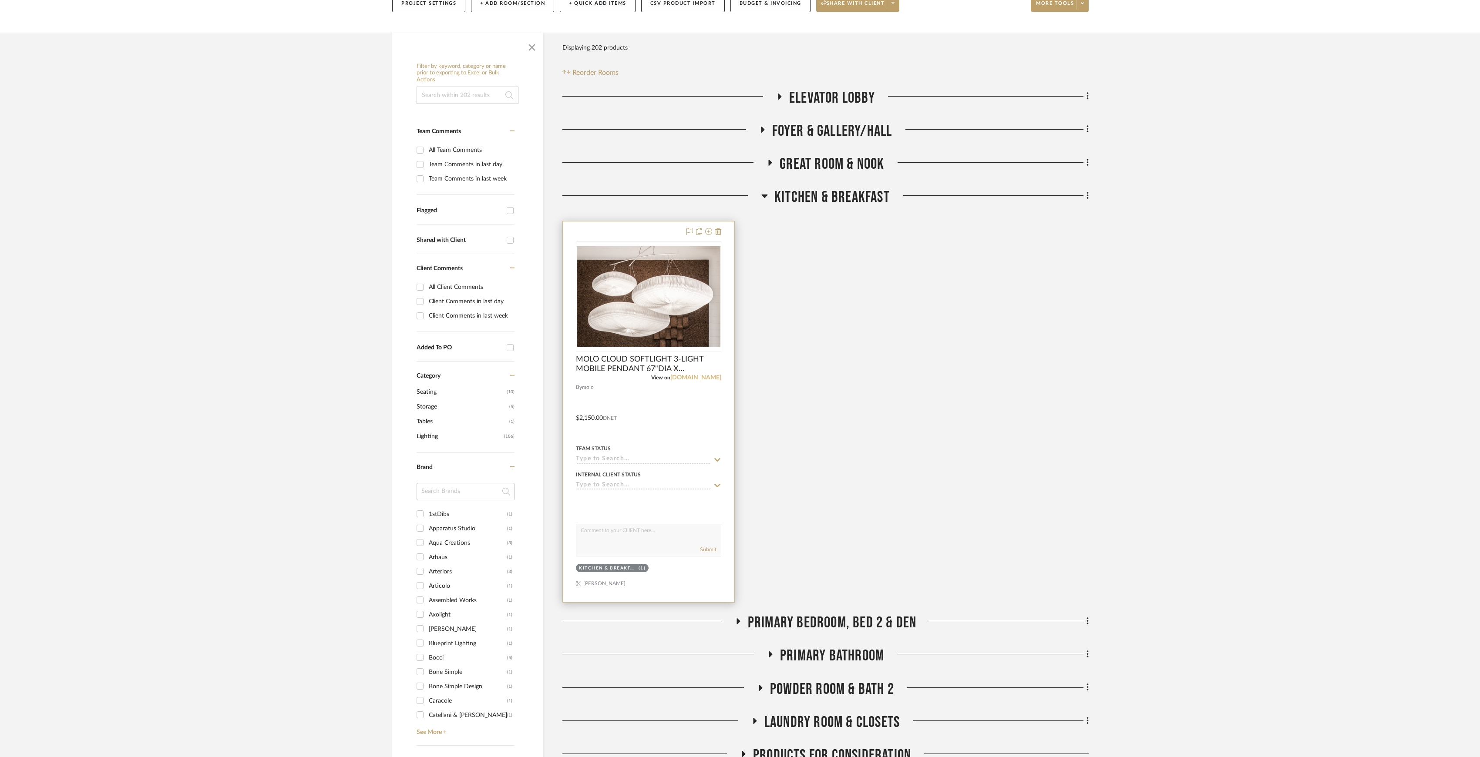
click at [705, 378] on link "molodesign.com" at bounding box center [695, 378] width 51 height 6
click at [833, 190] on span "KITCHEN & BREAKFAST" at bounding box center [831, 197] width 115 height 19
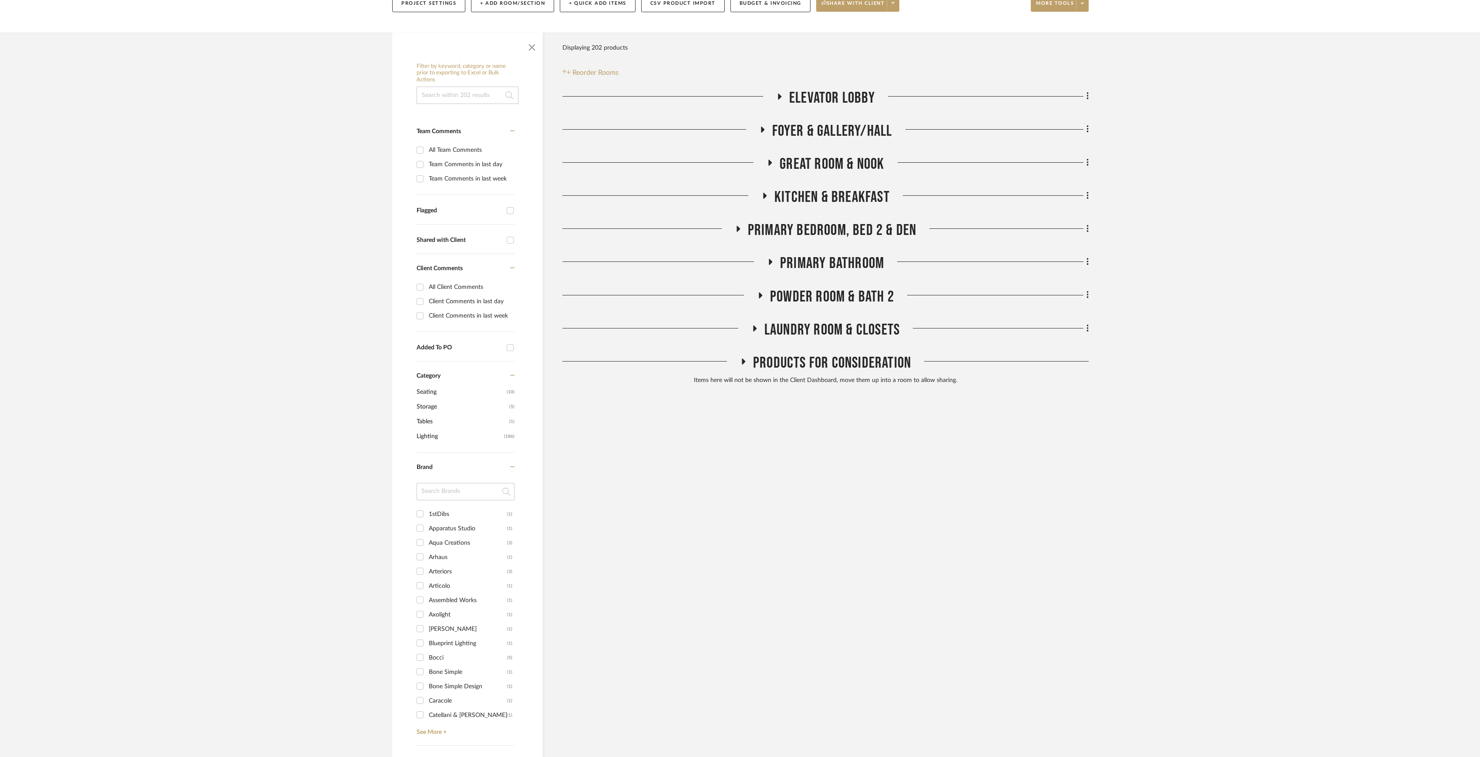
click at [838, 227] on span "PRIMARY BEDROOM, BED 2 & DEN" at bounding box center [832, 230] width 169 height 19
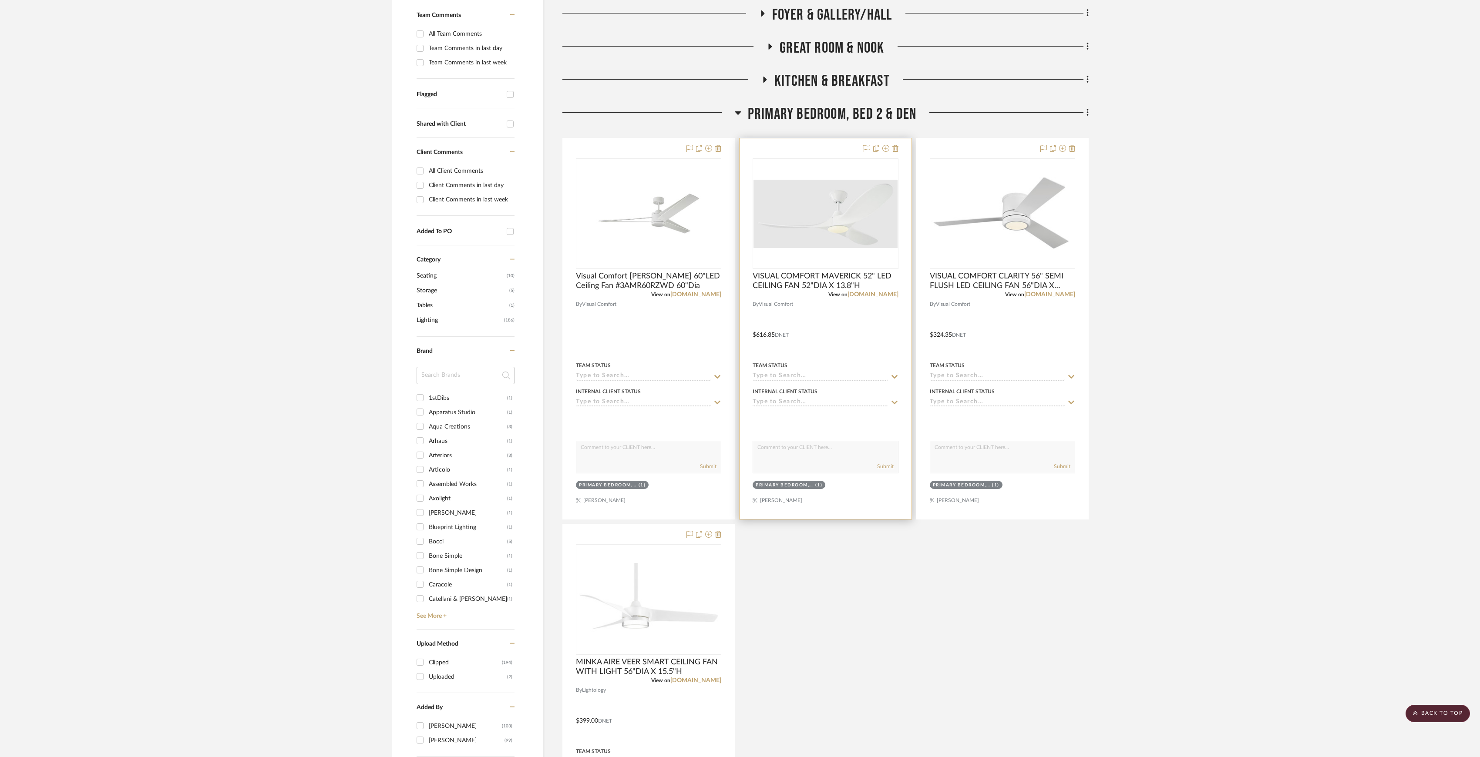
scroll to position [290, 0]
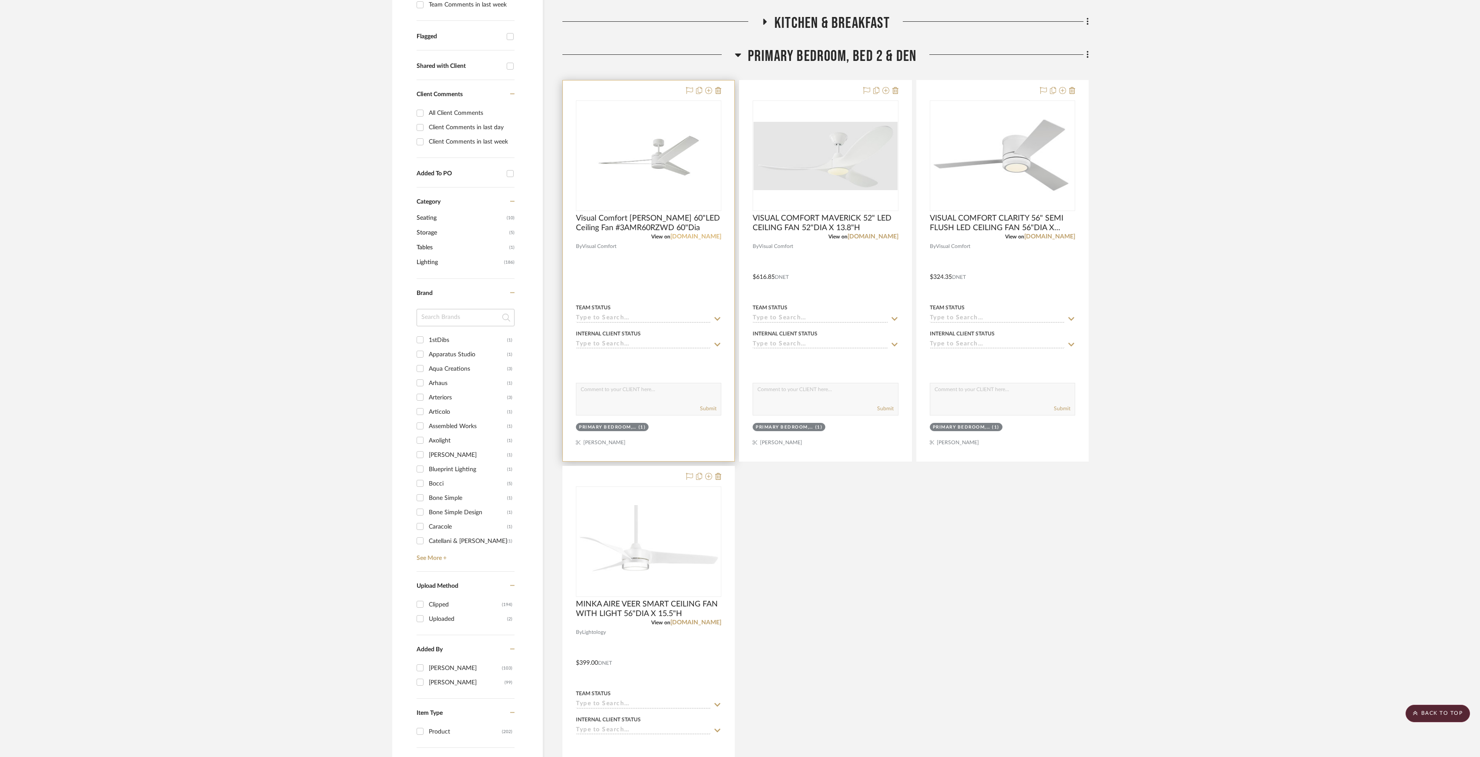
click at [695, 234] on link "visualcomfort.com" at bounding box center [695, 237] width 51 height 6
click at [869, 238] on link "visualcomfort.com" at bounding box center [872, 237] width 51 height 6
click at [1049, 238] on mat-tooltip-component "VISUAL COMFORT CLARITY 56" SEMI FLUSH LED CEILING FAN 56"DIA X 9.2"H" at bounding box center [1002, 249] width 122 height 23
click at [1052, 234] on link "visualcomfort.com" at bounding box center [1049, 237] width 51 height 6
click at [704, 626] on link "[DOMAIN_NAME]" at bounding box center [695, 623] width 51 height 6
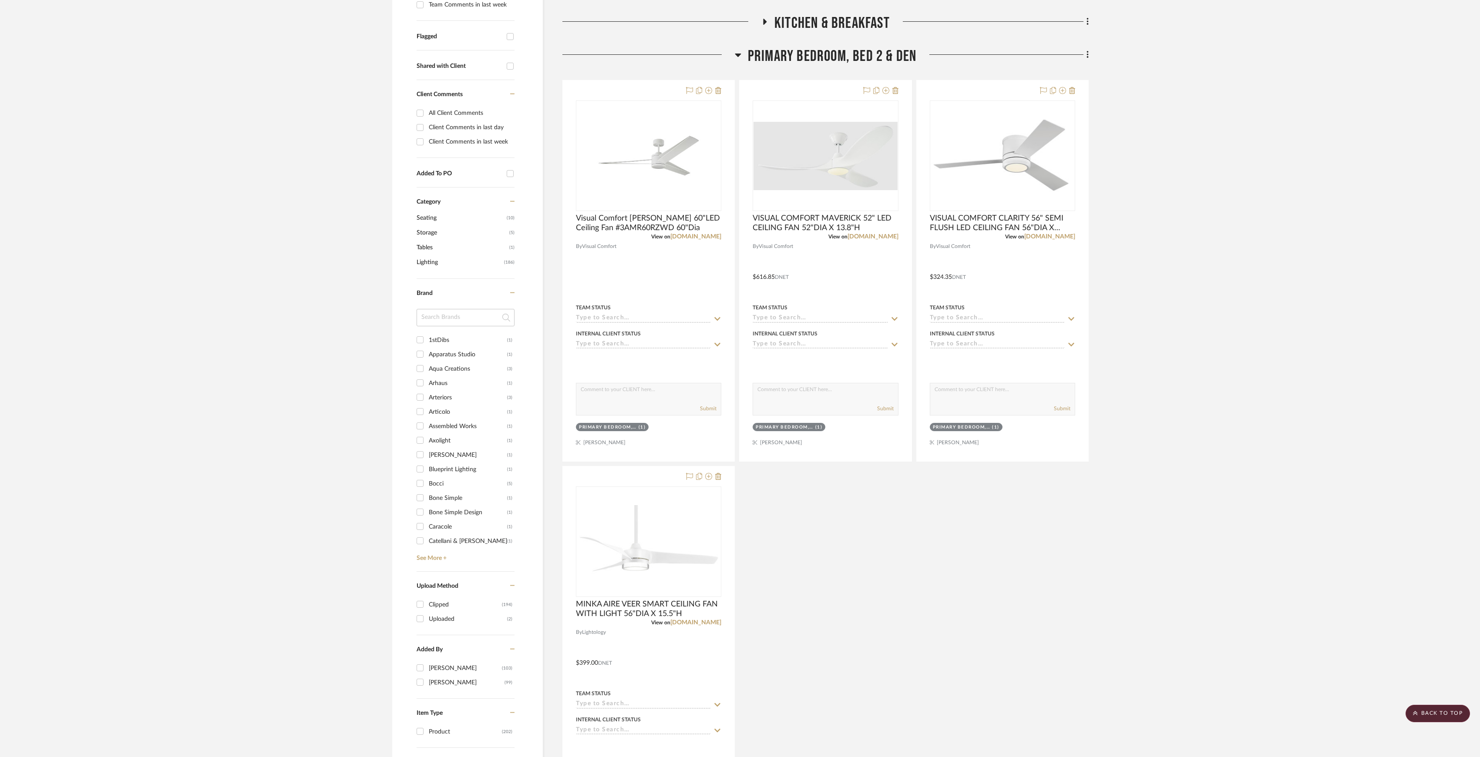
click at [796, 52] on span "PRIMARY BEDROOM, BED 2 & DEN" at bounding box center [832, 56] width 169 height 19
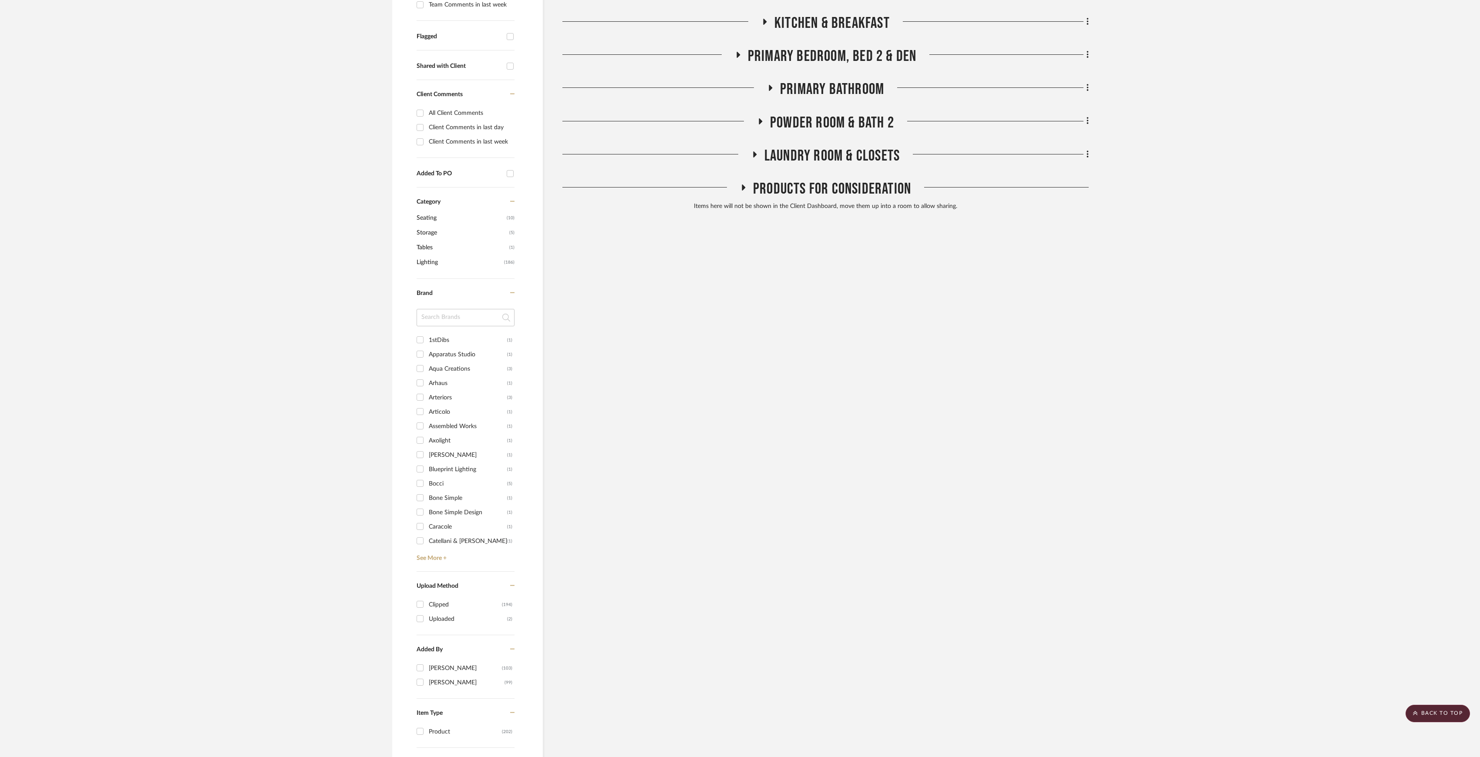
click at [812, 93] on span "PRIMARY BATHROOM" at bounding box center [832, 89] width 104 height 19
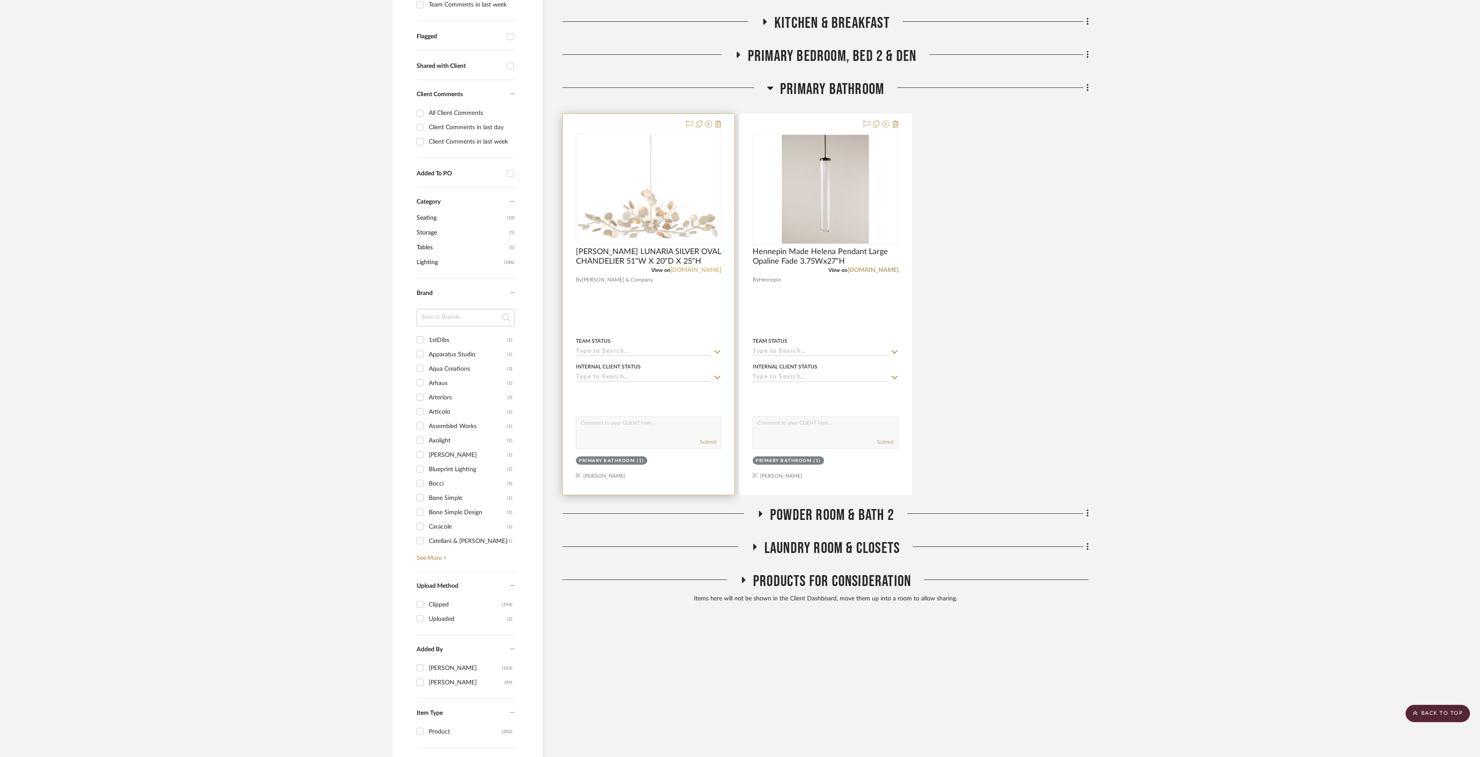
click at [699, 270] on link "[DOMAIN_NAME]" at bounding box center [695, 270] width 51 height 6
click at [866, 270] on link "hennepinmade.com" at bounding box center [872, 270] width 51 height 6
click at [838, 83] on span "PRIMARY BATHROOM" at bounding box center [832, 89] width 104 height 19
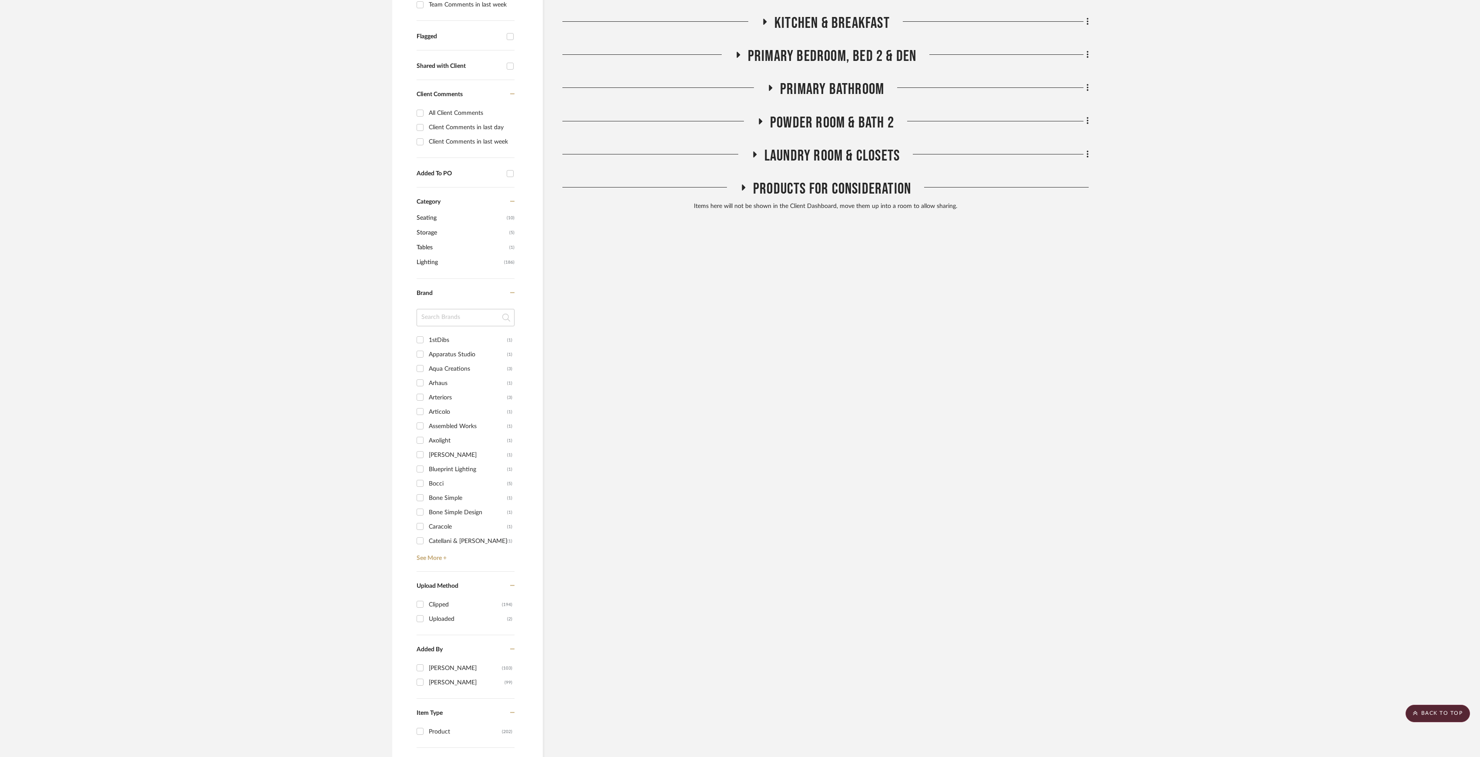
click at [834, 120] on span "POWDER ROOM & BATH 2" at bounding box center [832, 123] width 124 height 19
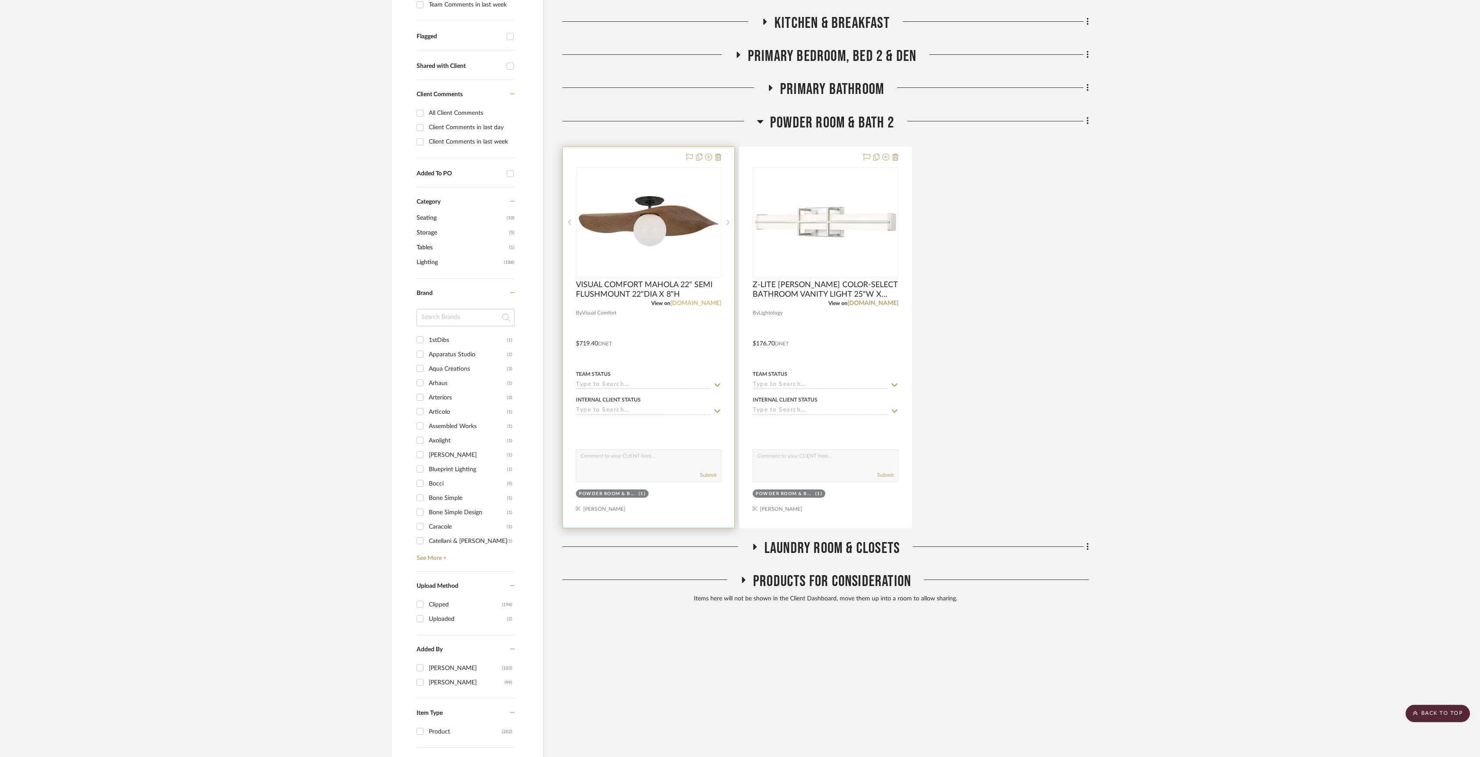
click at [698, 305] on link "visualcomfort.com" at bounding box center [695, 303] width 51 height 6
click at [876, 304] on link "[DOMAIN_NAME]" at bounding box center [872, 303] width 51 height 6
click at [846, 120] on span "POWDER ROOM & BATH 2" at bounding box center [832, 123] width 124 height 19
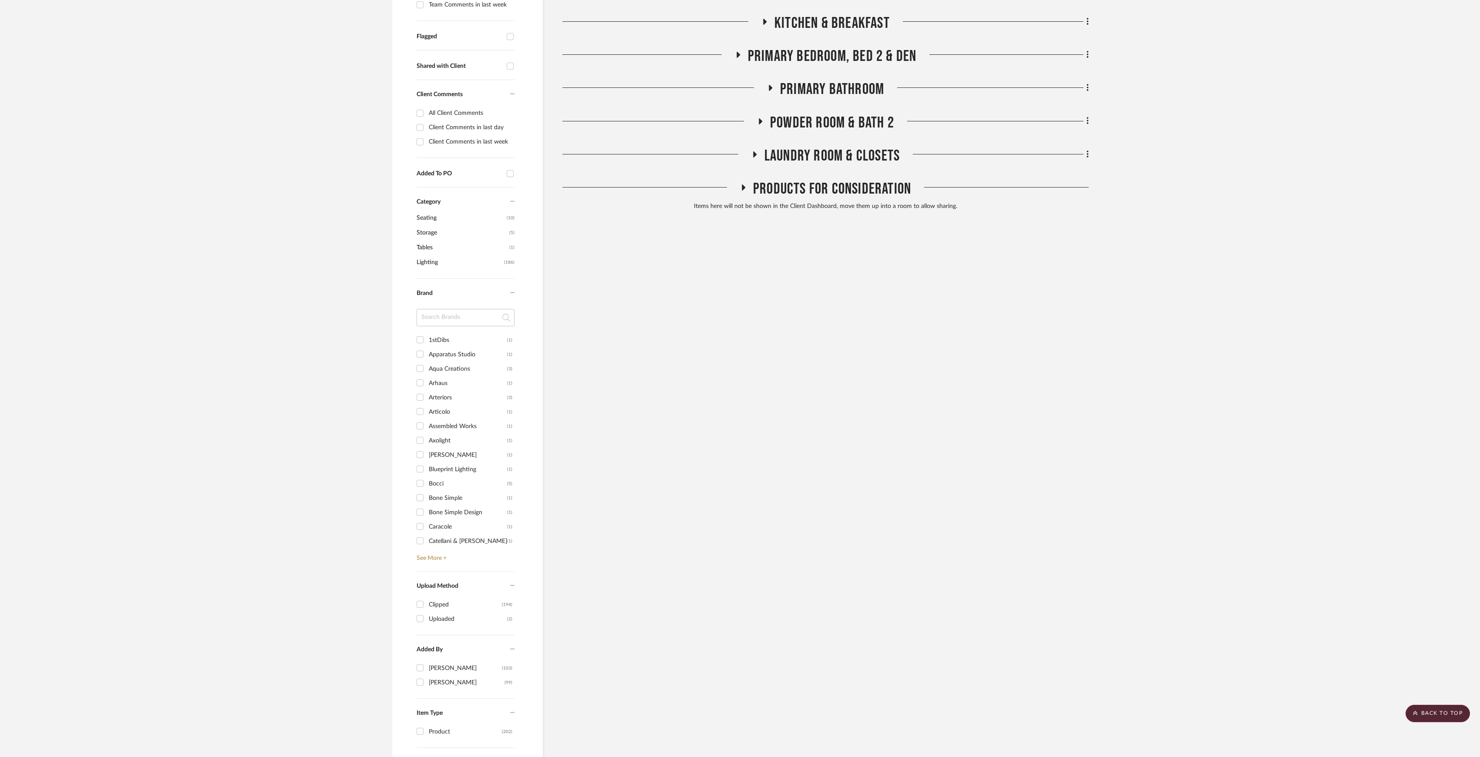
click at [845, 161] on span "LAUNDRY ROOM & CLOSETS" at bounding box center [831, 156] width 135 height 19
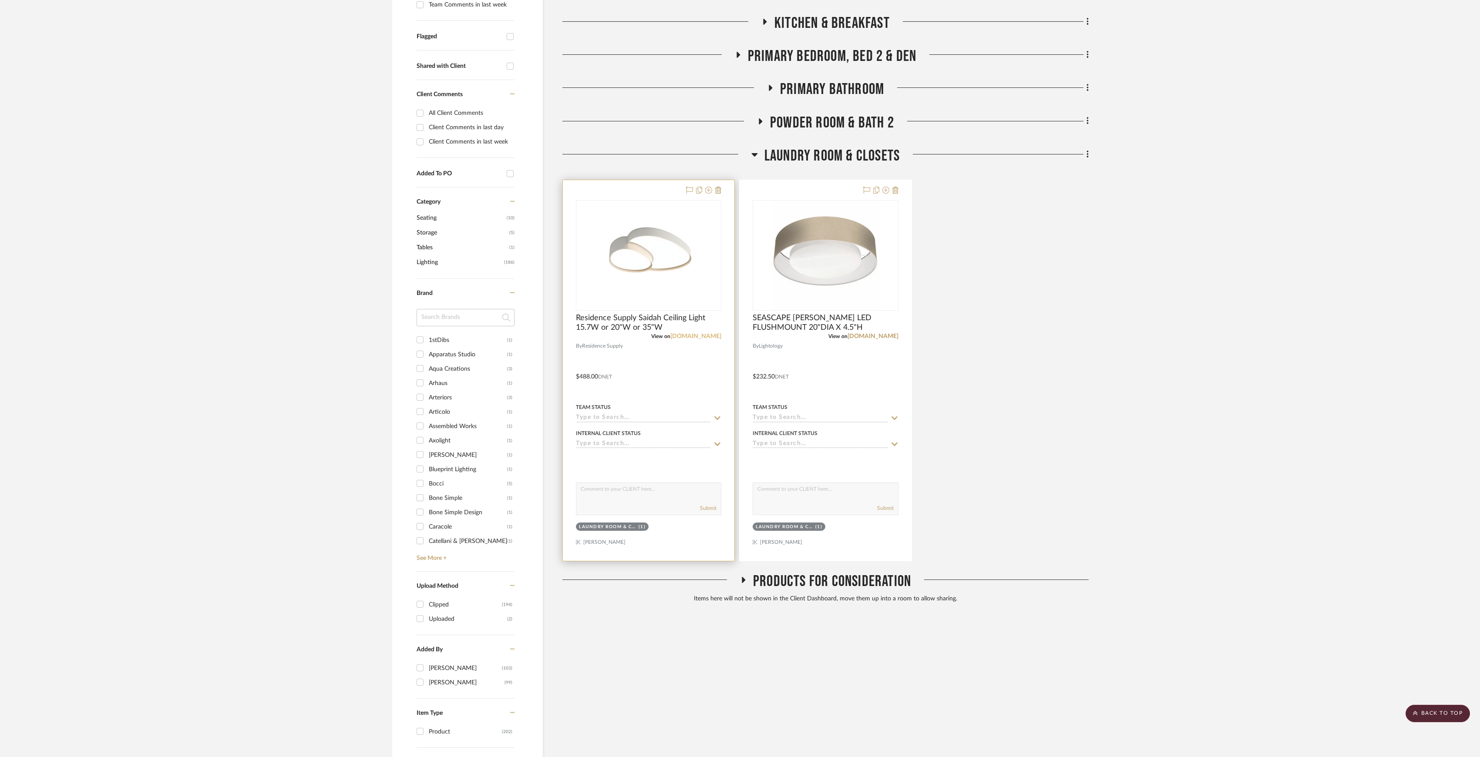
click at [696, 336] on link "residencesupply.com" at bounding box center [695, 336] width 51 height 6
click at [884, 335] on link "[DOMAIN_NAME]" at bounding box center [872, 336] width 51 height 6
click at [805, 157] on span "LAUNDRY ROOM & CLOSETS" at bounding box center [831, 156] width 135 height 19
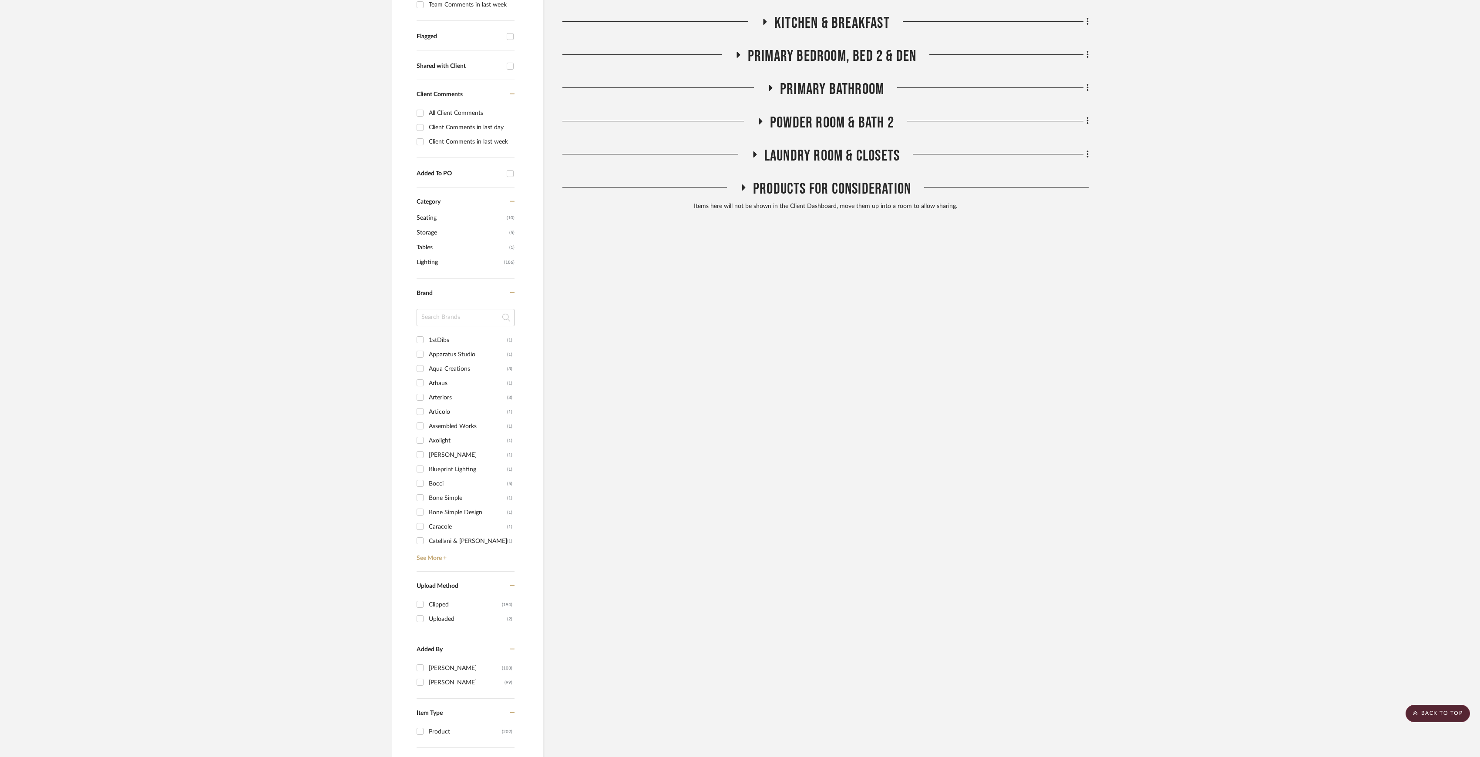
scroll to position [0, 0]
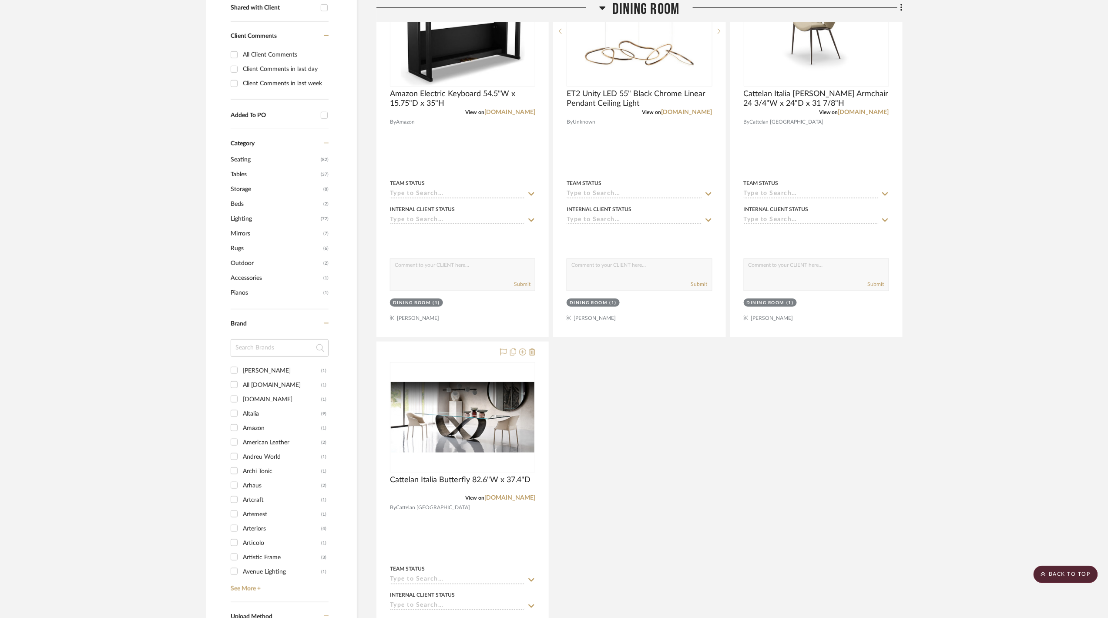
scroll to position [290, 0]
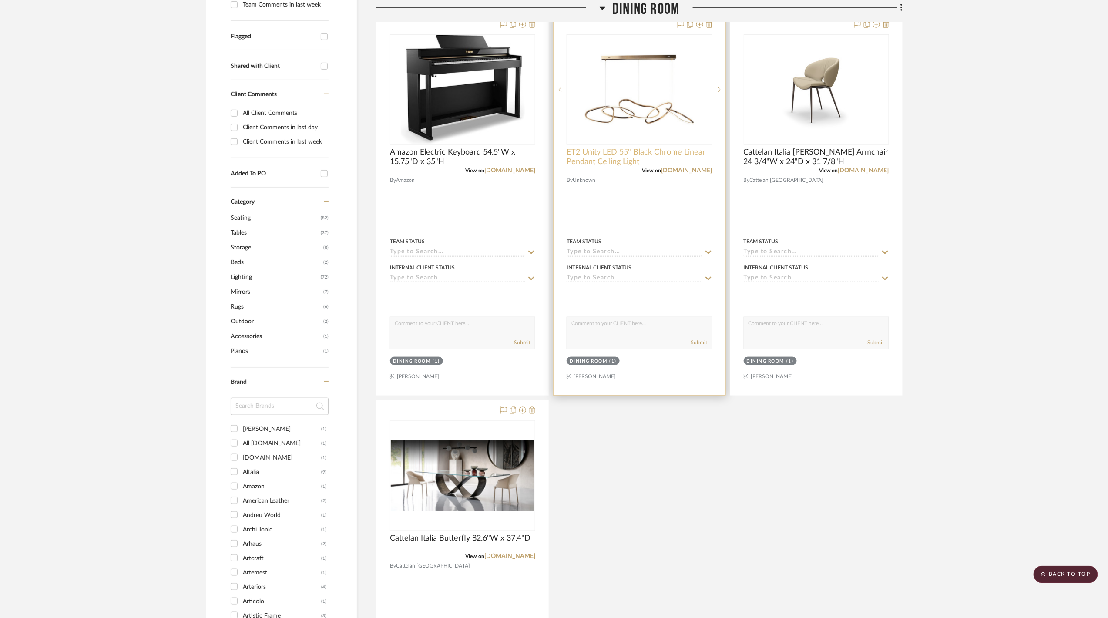
click at [652, 152] on span "ET2 Unity LED 55" Black Chrome Linear Pendant Ceiling Light" at bounding box center [639, 157] width 145 height 19
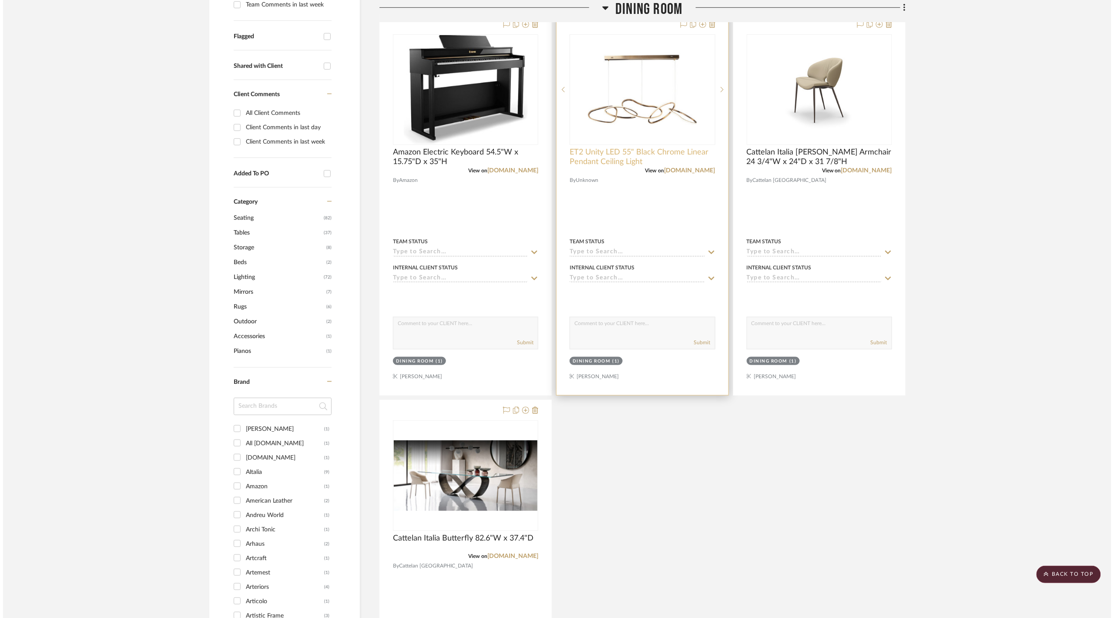
scroll to position [0, 0]
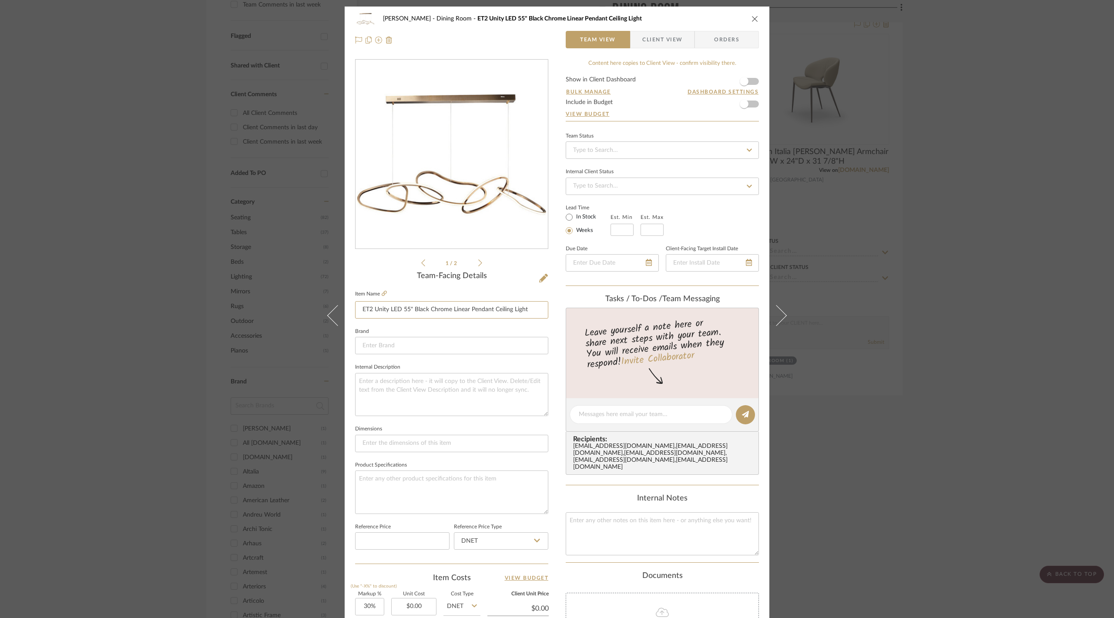
drag, startPoint x: 358, startPoint y: 310, endPoint x: 583, endPoint y: 314, distance: 225.5
click at [583, 314] on div "[PERSON_NAME] Dining Room ET2 Unity LED 55" Black Chrome Linear Pendant Ceiling…" at bounding box center [557, 409] width 425 height 804
click at [188, 331] on div "[PERSON_NAME] Dining Room ET2 Unity LED 55" Black Chrome Linear Pendant Ceiling…" at bounding box center [557, 309] width 1114 height 618
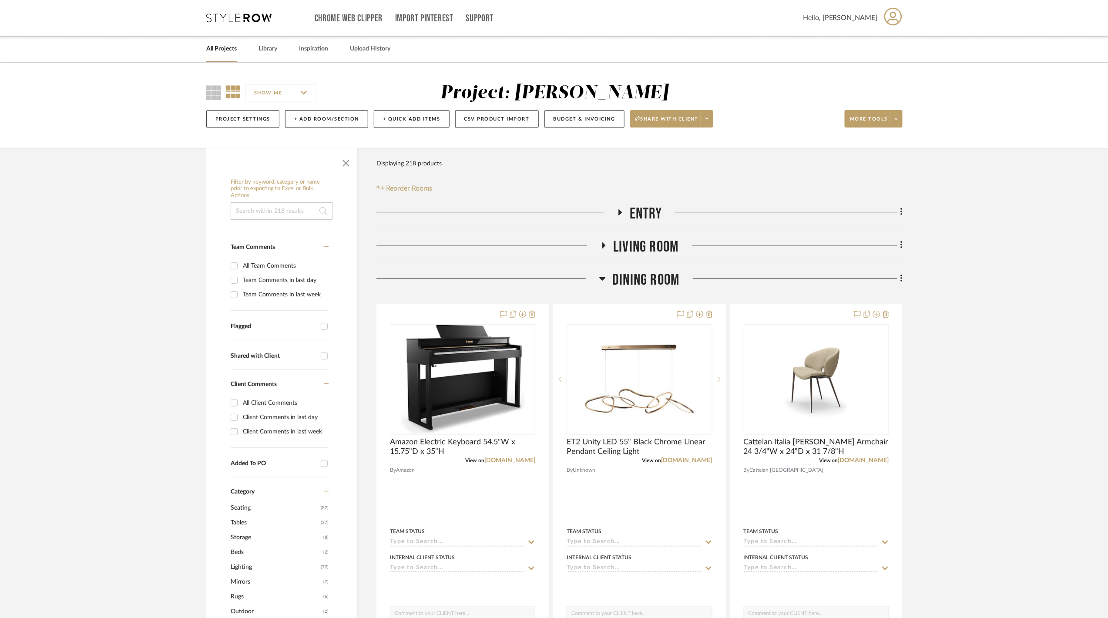
drag, startPoint x: 669, startPoint y: 283, endPoint x: 625, endPoint y: 279, distance: 43.7
click at [669, 283] on span "Dining Room" at bounding box center [645, 280] width 67 height 19
